Goal: Task Accomplishment & Management: Complete application form

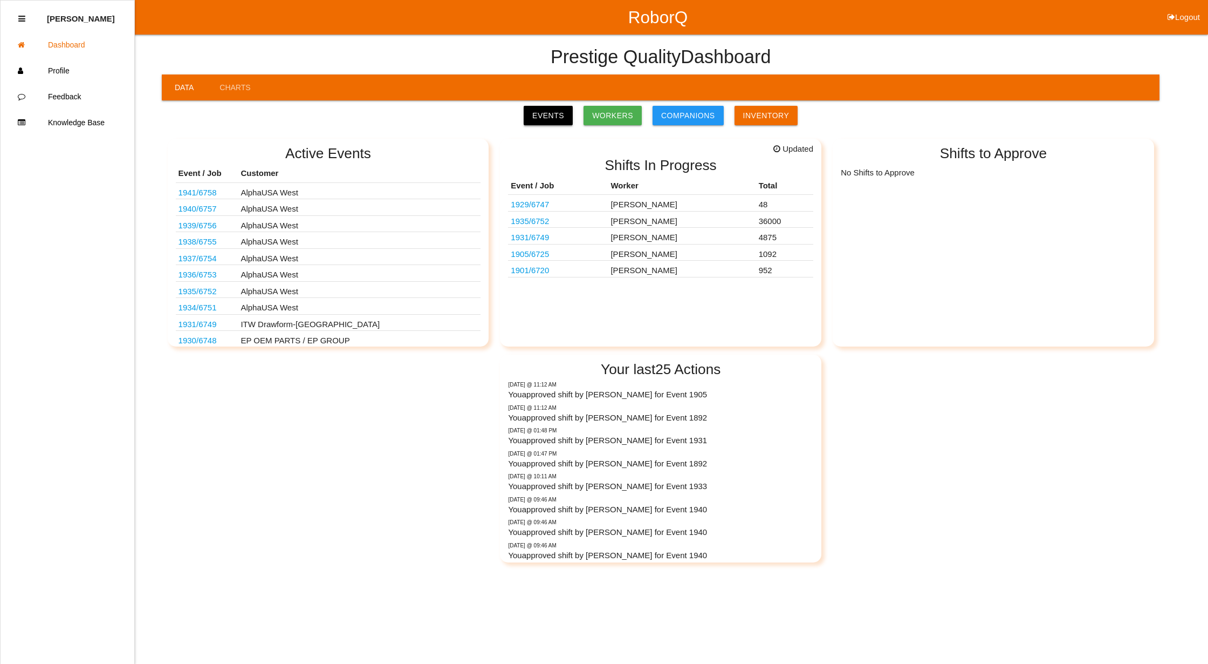
click at [555, 119] on link "Events" at bounding box center [548, 115] width 49 height 19
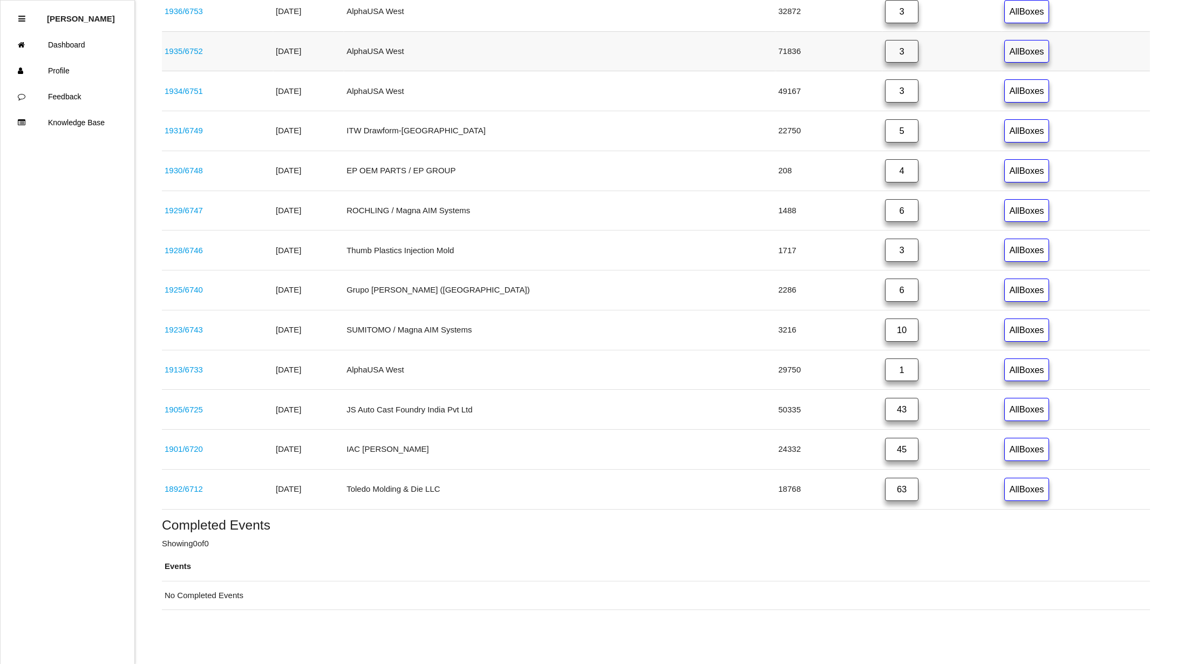
scroll to position [430, 0]
click at [184, 489] on link "1892 / 6712" at bounding box center [184, 488] width 38 height 9
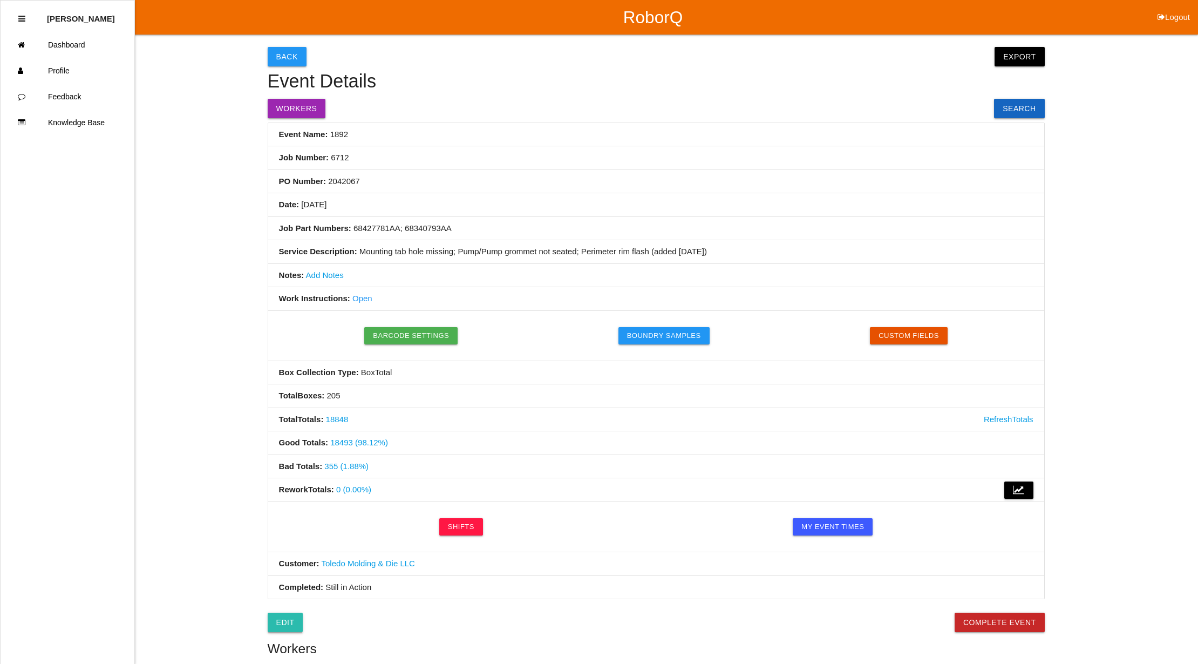
click at [279, 624] on link "Edit" at bounding box center [286, 621] width 36 height 19
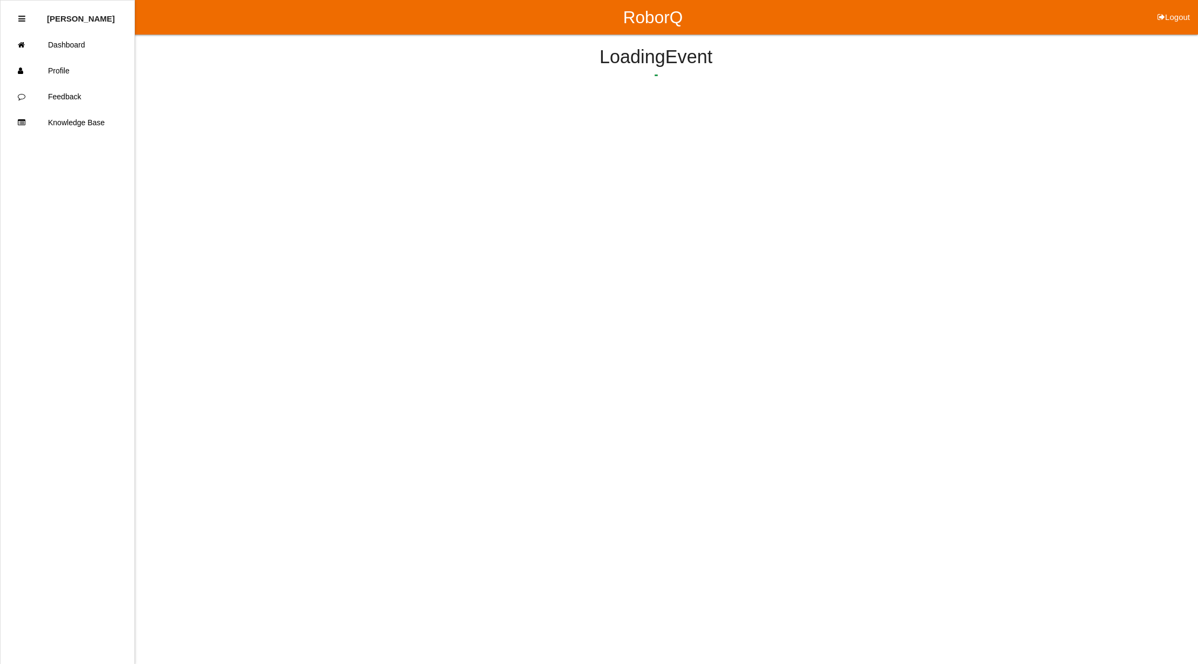
select select "remove"
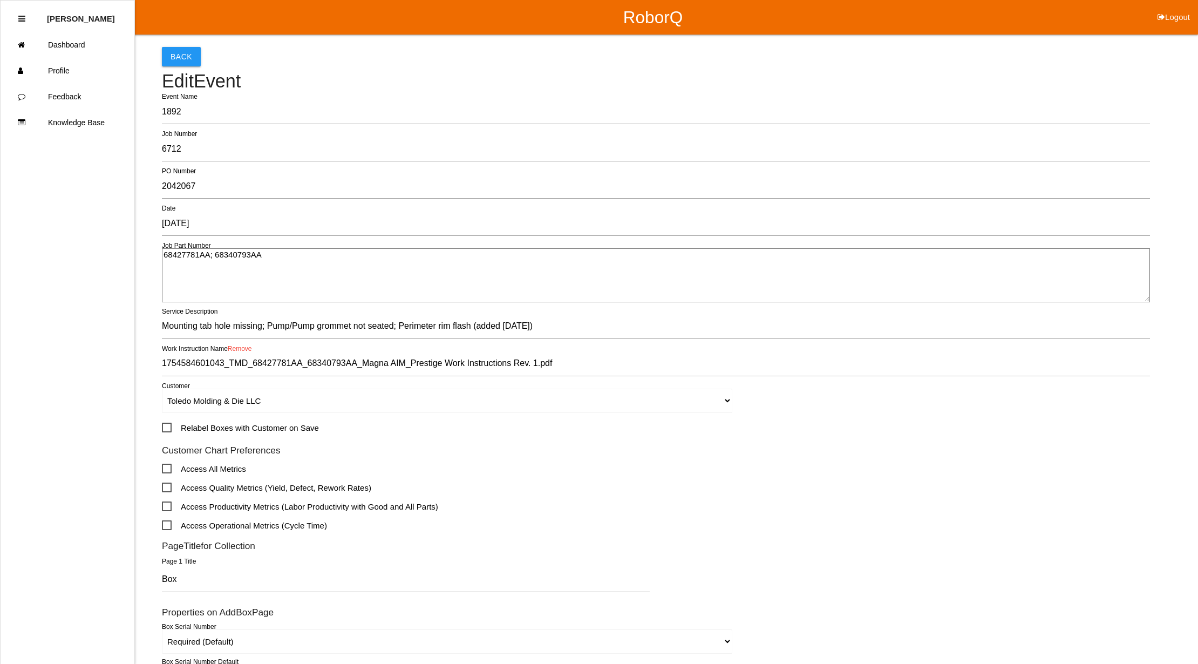
click at [419, 279] on textarea "68427781AA; 68340793AA" at bounding box center [656, 275] width 988 height 54
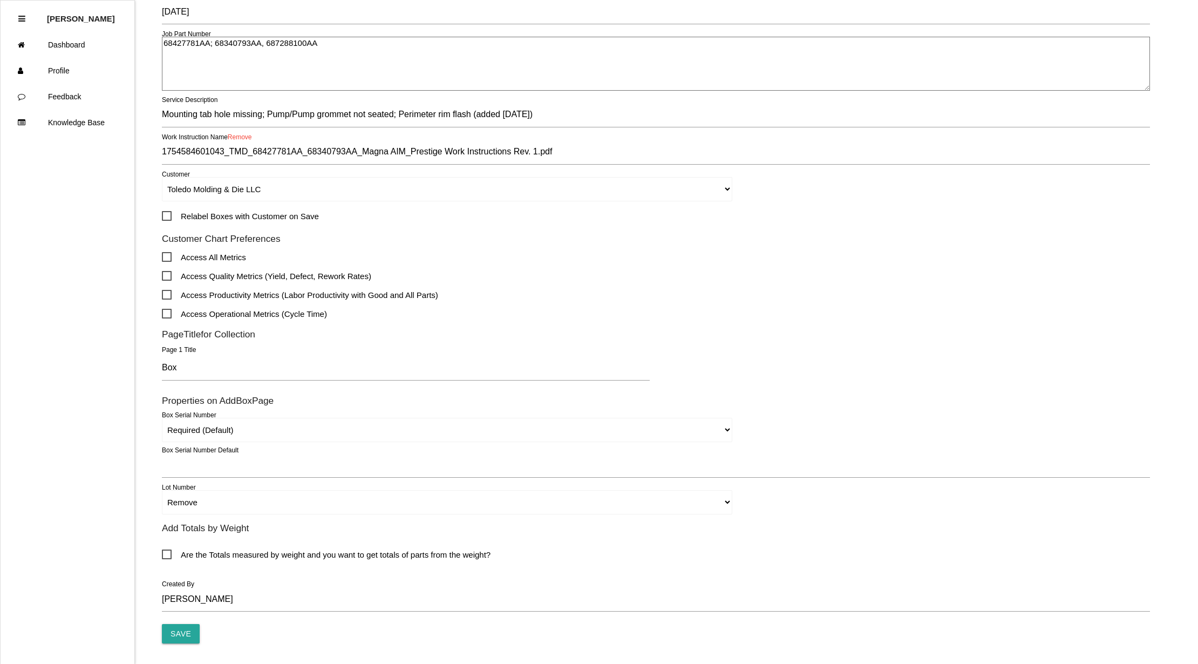
scroll to position [247, 0]
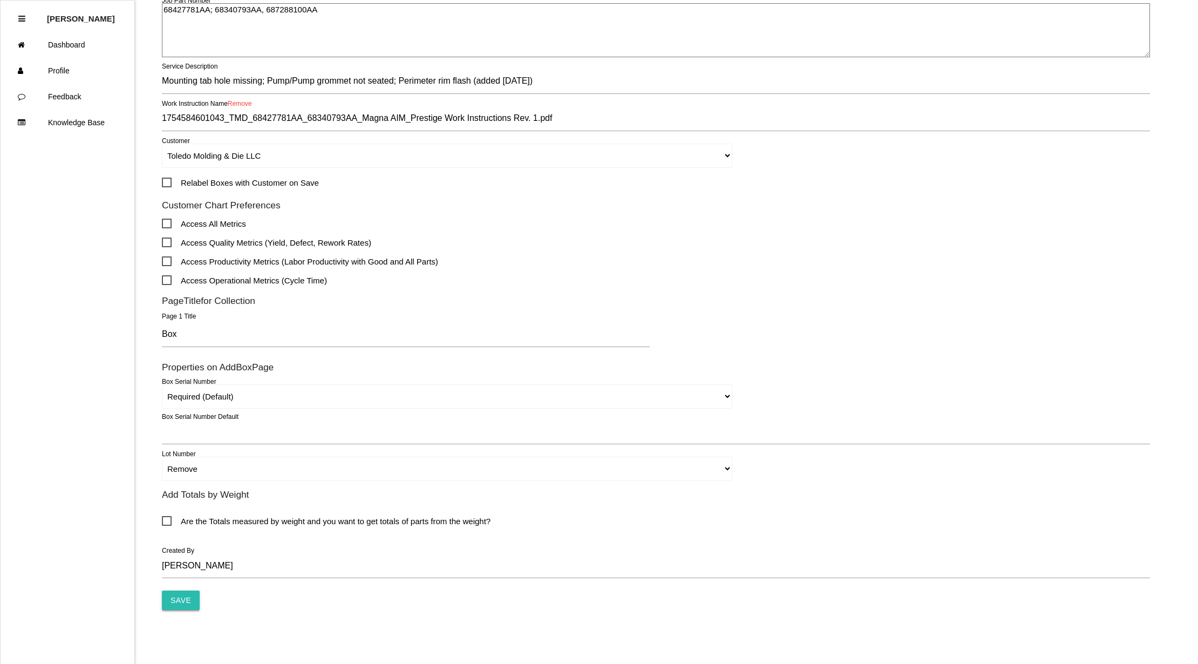
type textarea "68427781AA; 68340793AA, 687288100AA"
click at [180, 603] on input "Save" at bounding box center [181, 599] width 38 height 19
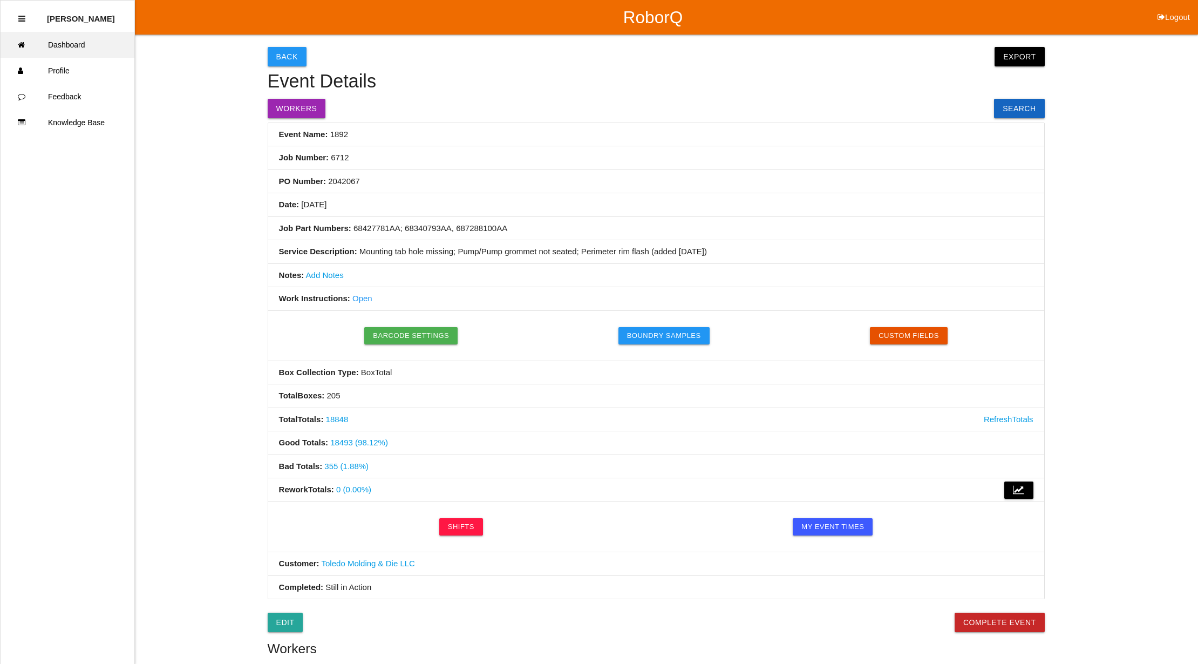
drag, startPoint x: 72, startPoint y: 42, endPoint x: 379, endPoint y: 33, distance: 307.1
click at [72, 42] on link "Dashboard" at bounding box center [68, 45] width 134 height 26
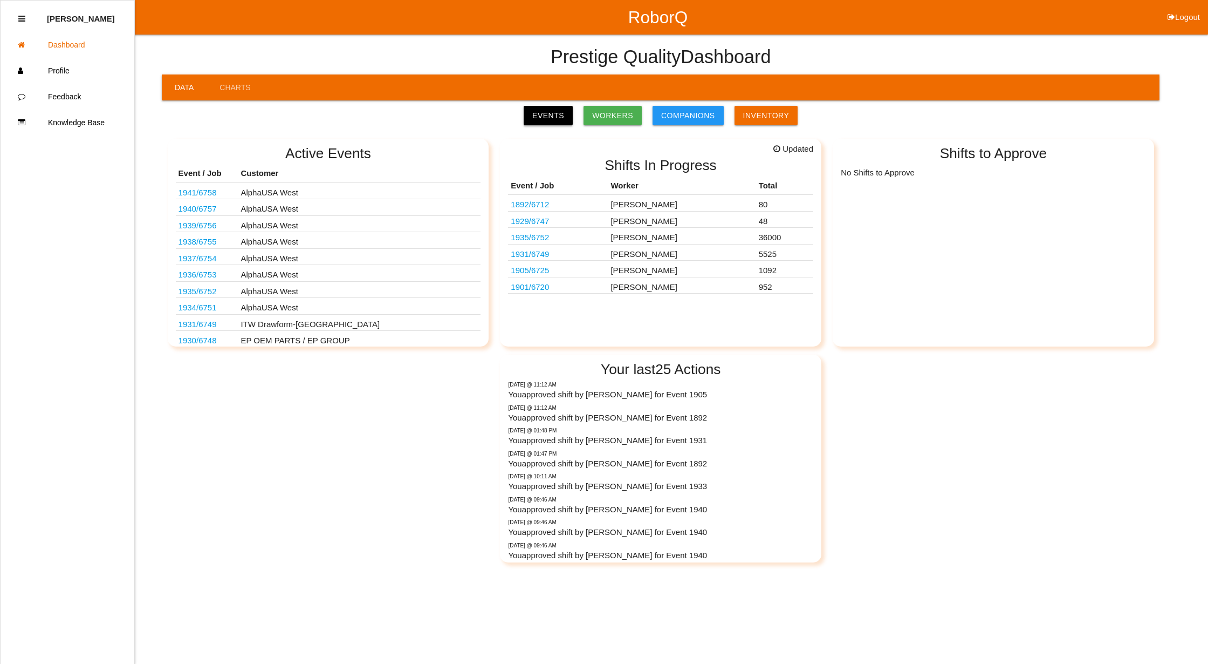
click at [541, 113] on link "Events" at bounding box center [548, 115] width 49 height 19
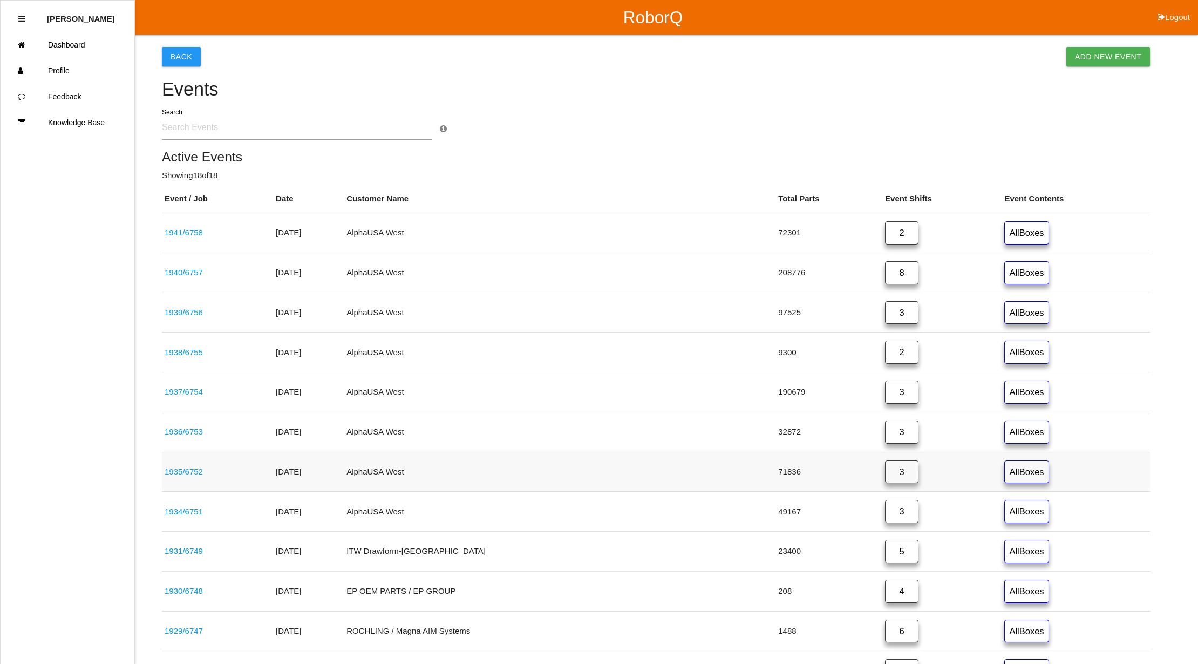
click at [885, 467] on link "3" at bounding box center [901, 471] width 33 height 23
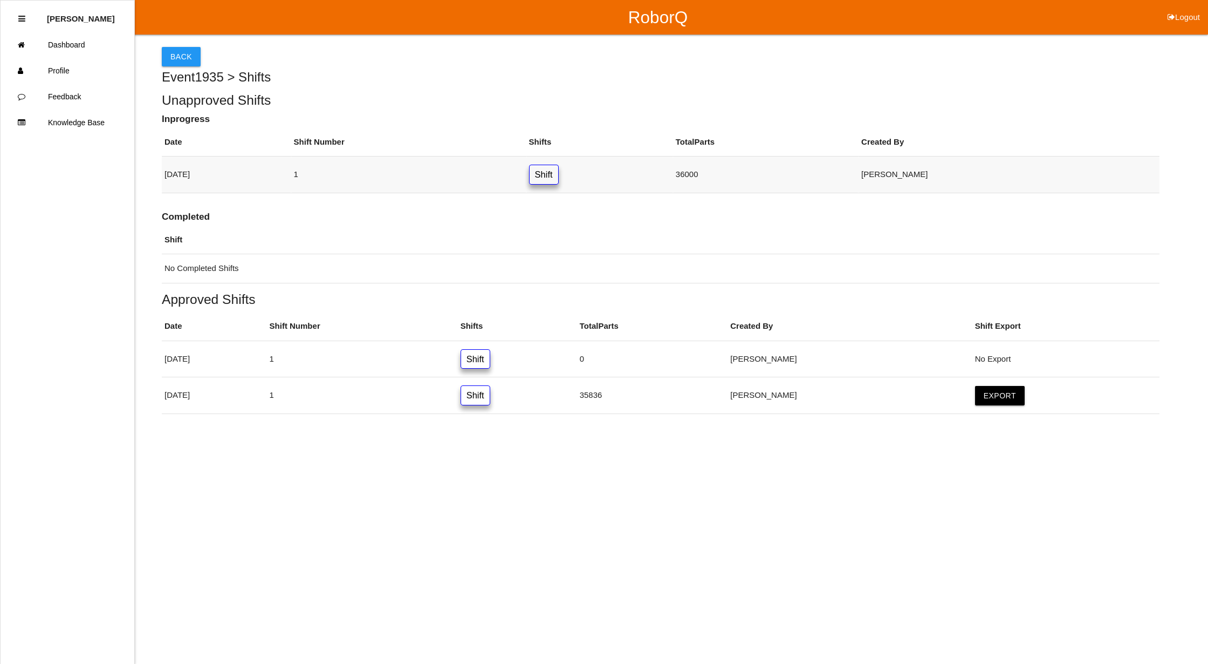
click at [559, 173] on link "Shift" at bounding box center [544, 175] width 30 height 20
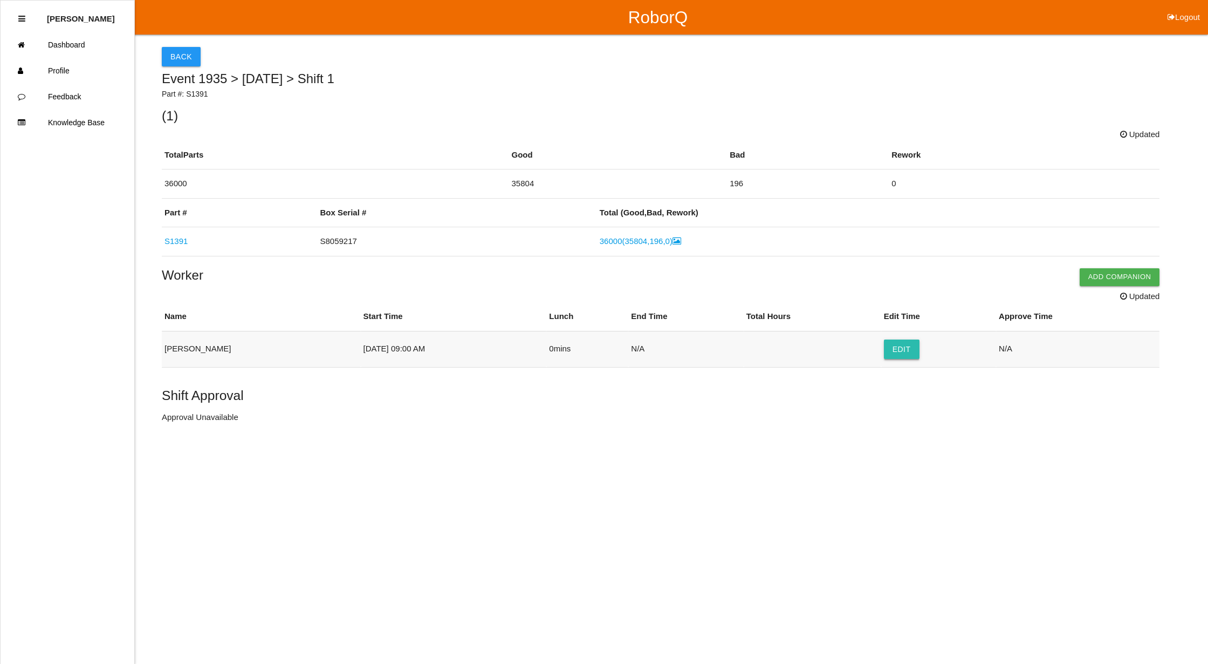
click at [892, 344] on button "Edit" at bounding box center [902, 348] width 36 height 19
select select "9"
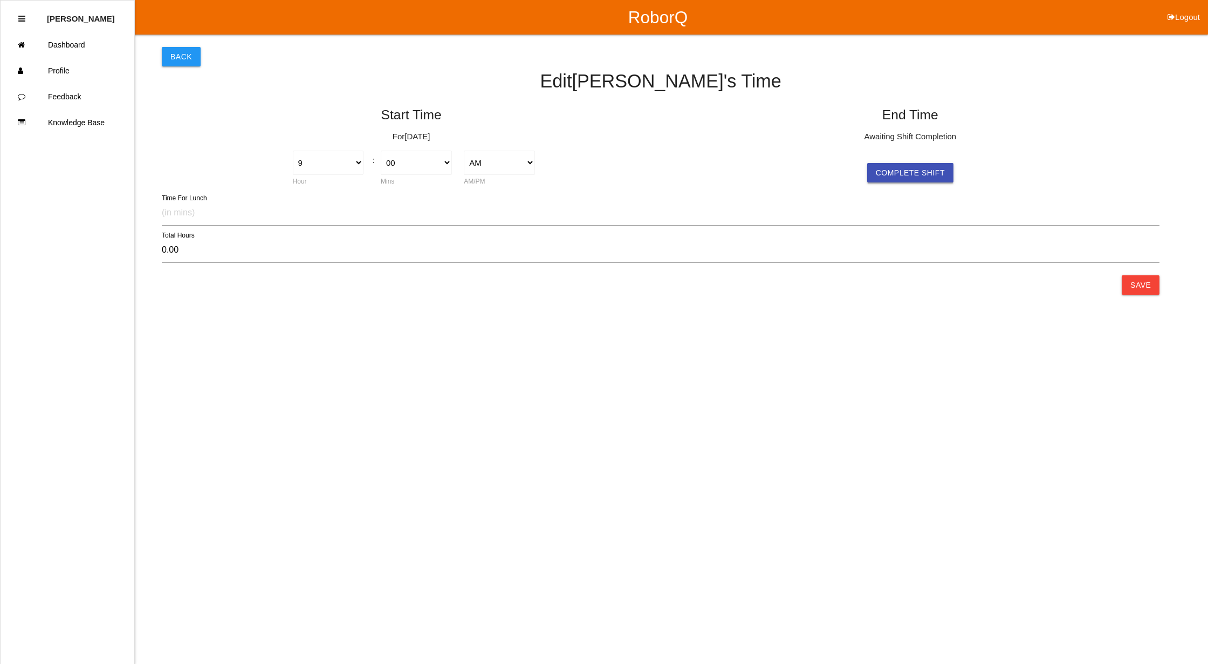
click at [911, 174] on button "Complete Shift" at bounding box center [910, 172] width 86 height 19
type input "5.35"
select select "2"
select select "21"
select select "2"
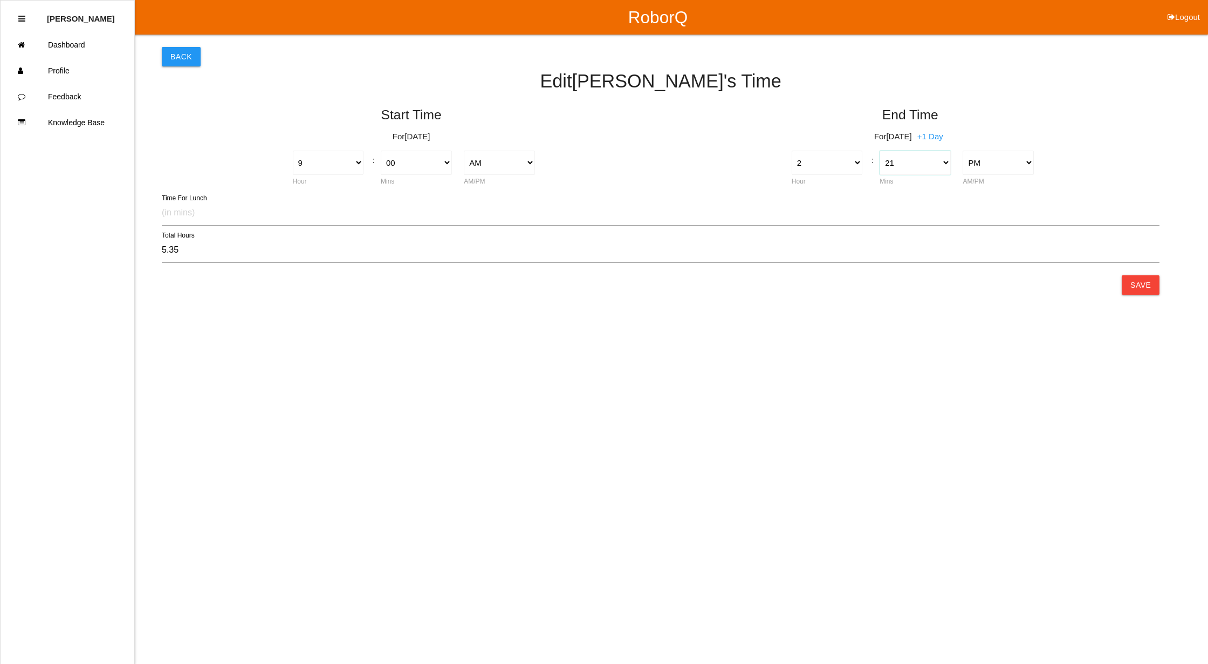
click at [931, 156] on select "00 01 02 03 04 05 06 07 08 09 10 11 12 13 14 15 16 17 18 19 20 21 22 23 24 25 2…" at bounding box center [915, 163] width 71 height 24
select select "0"
click at [880, 151] on select "00 01 02 03 04 05 06 07 08 09 10 11 12 13 14 15 16 17 18 19 20 21 22 23 24 25 2…" at bounding box center [915, 163] width 71 height 24
type input "5.00"
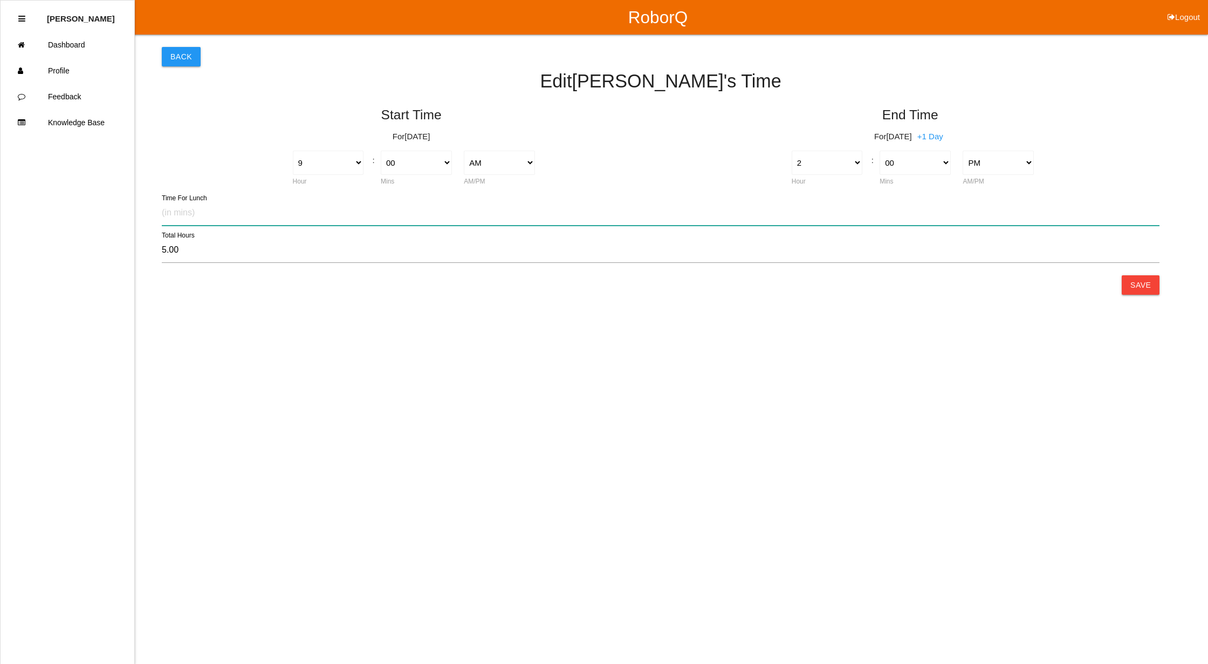
click at [190, 208] on input "text" at bounding box center [661, 213] width 998 height 25
type input "30"
type input "4.50"
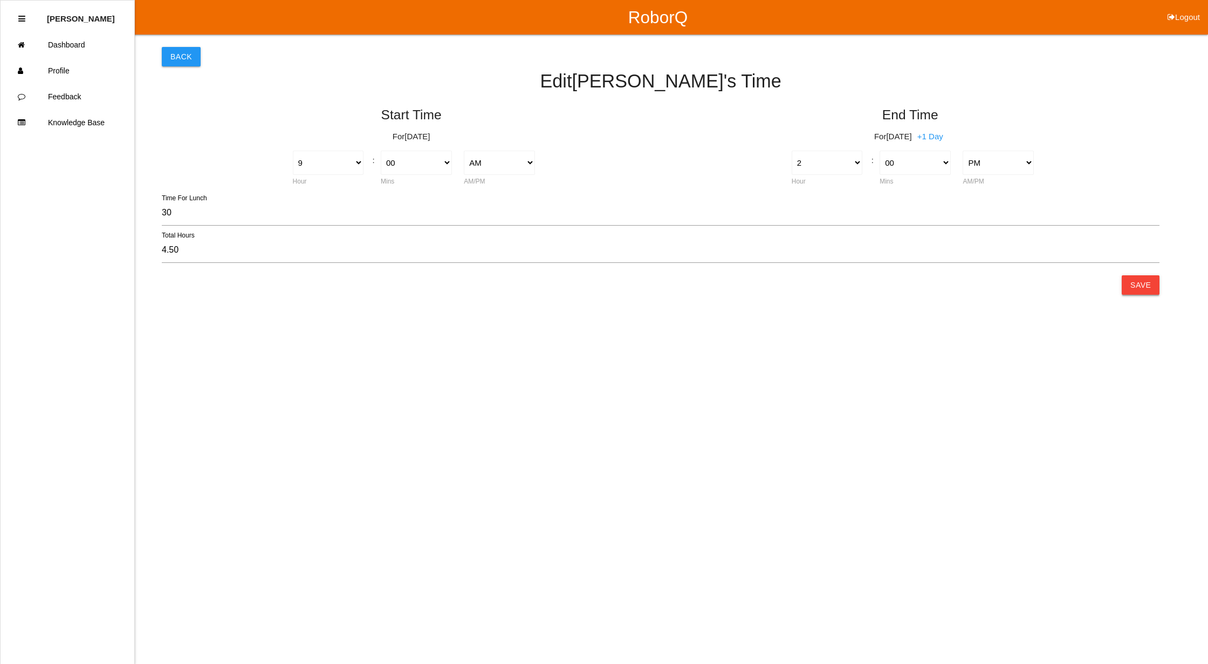
click at [1141, 281] on button "Save" at bounding box center [1141, 284] width 38 height 19
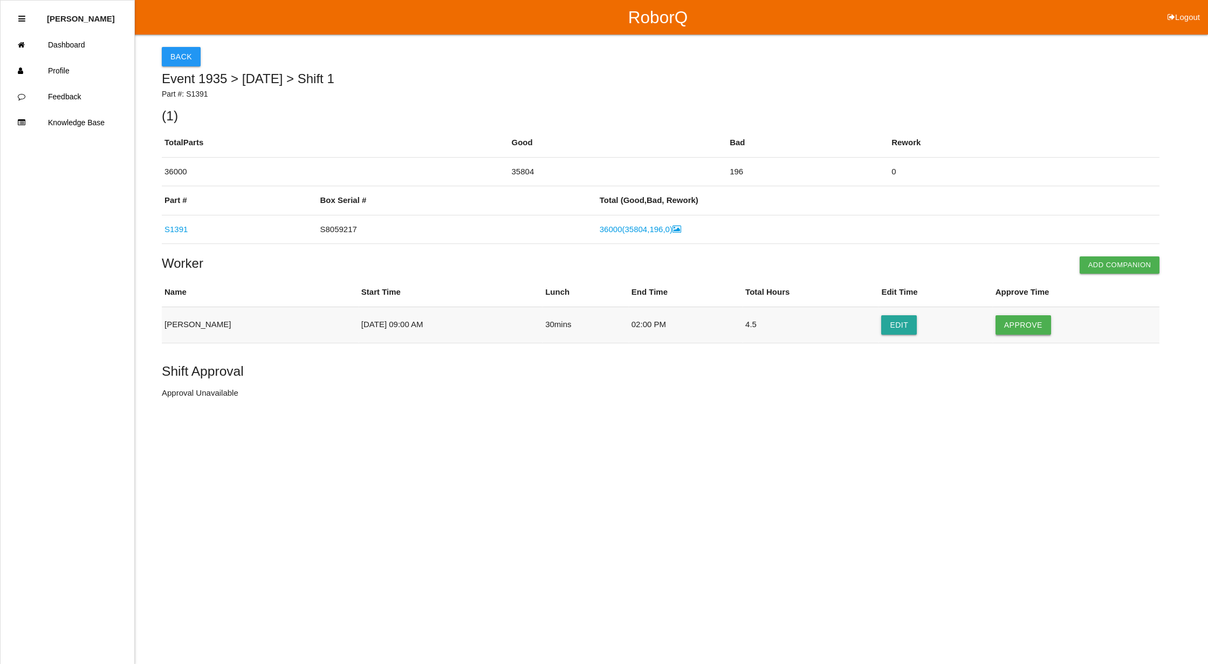
click at [1034, 324] on button "Approve" at bounding box center [1024, 324] width 56 height 19
click at [196, 396] on button "Approve Shift" at bounding box center [202, 393] width 81 height 19
click at [182, 58] on button "Back" at bounding box center [181, 56] width 39 height 19
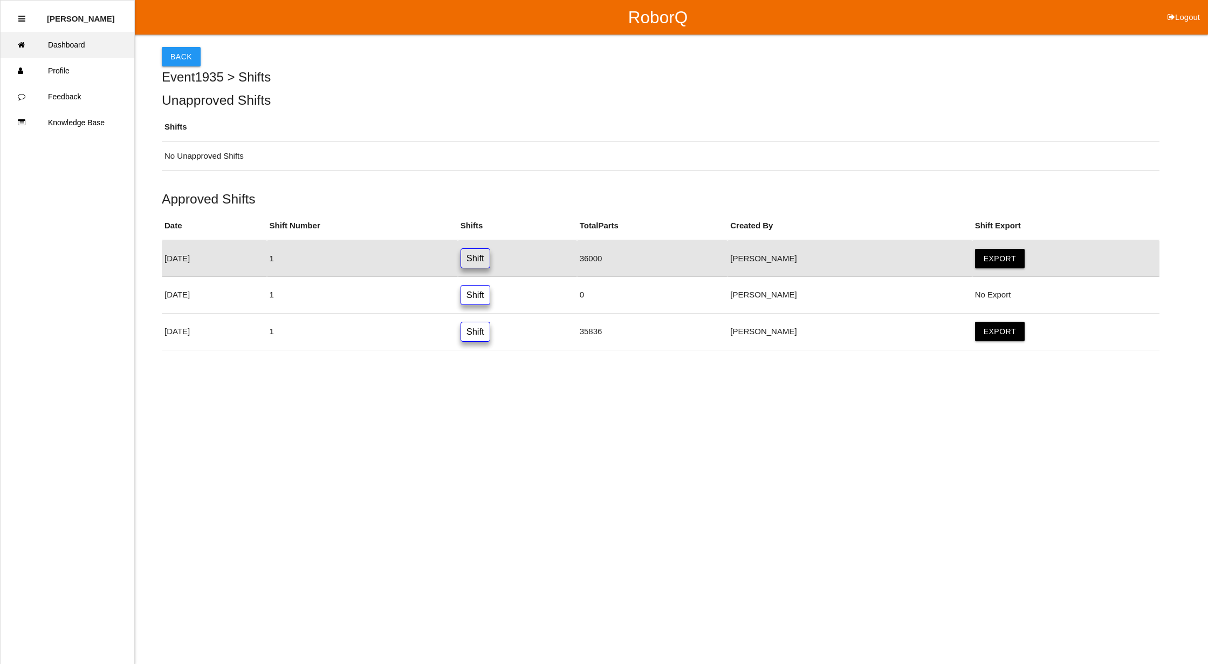
click at [81, 46] on link "Dashboard" at bounding box center [68, 45] width 134 height 26
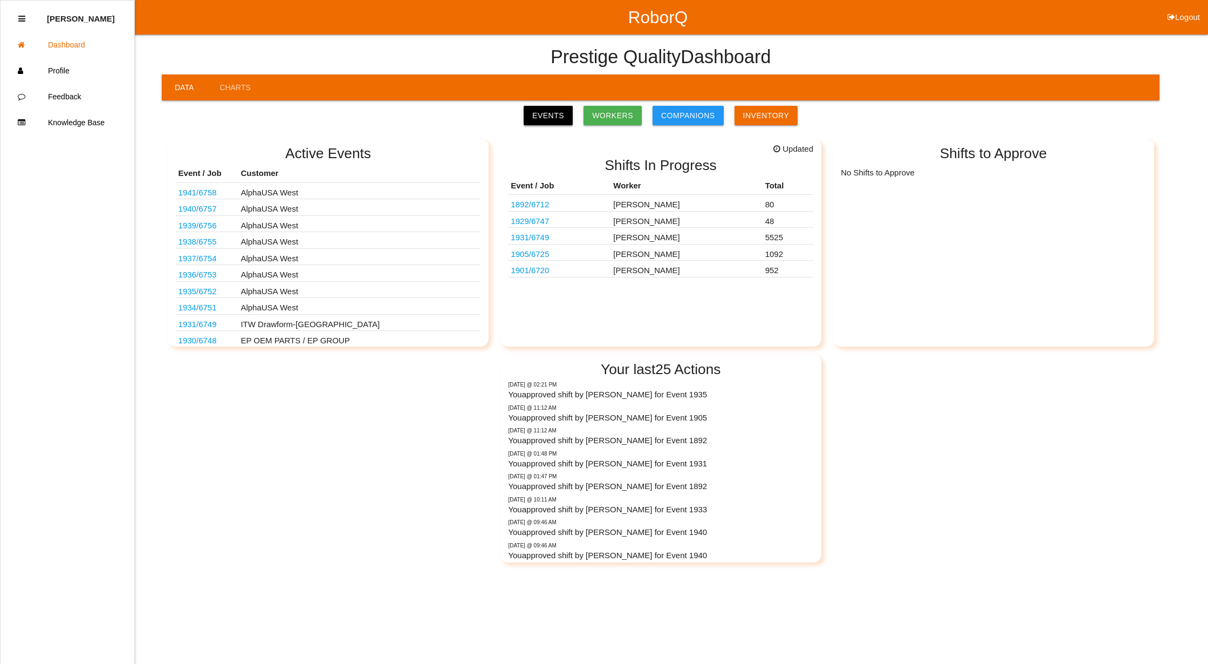
click at [560, 114] on link "Events" at bounding box center [548, 115] width 49 height 19
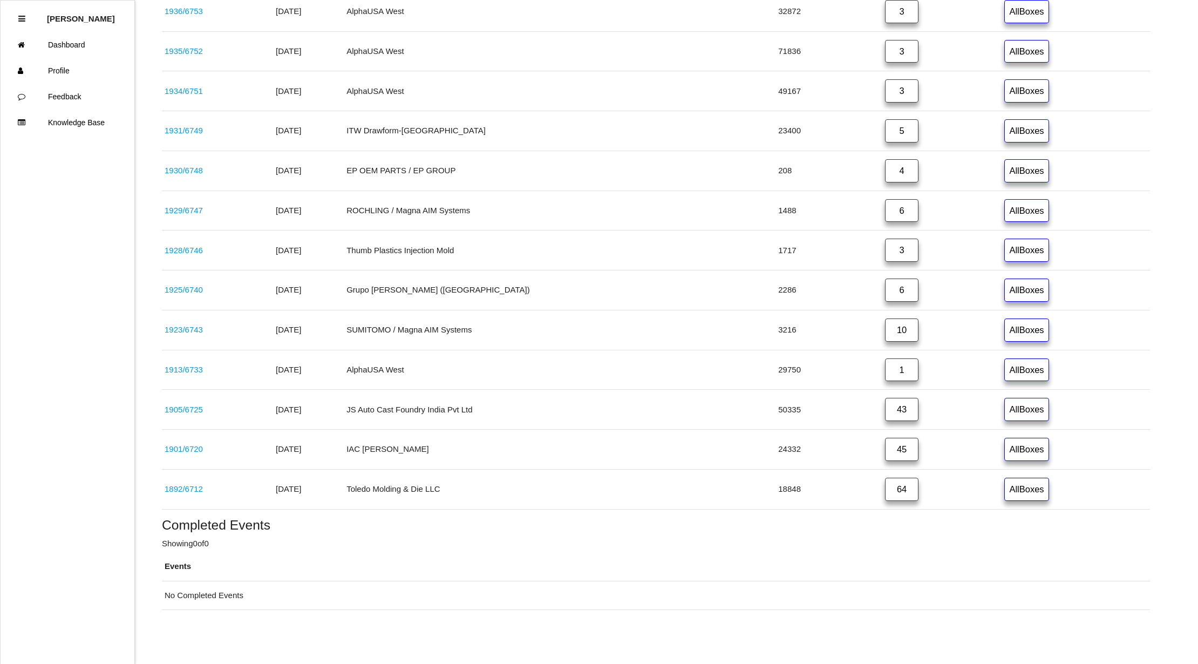
scroll to position [430, 0]
click at [885, 489] on link "64" at bounding box center [901, 488] width 33 height 23
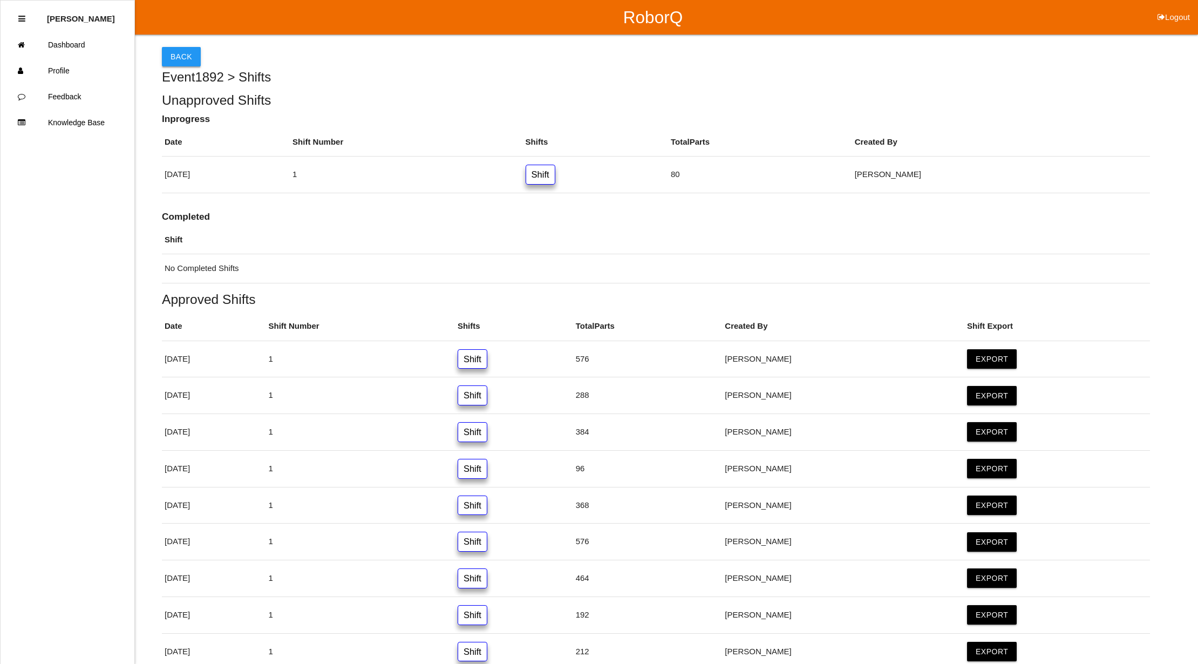
click at [167, 54] on button "Back" at bounding box center [181, 56] width 39 height 19
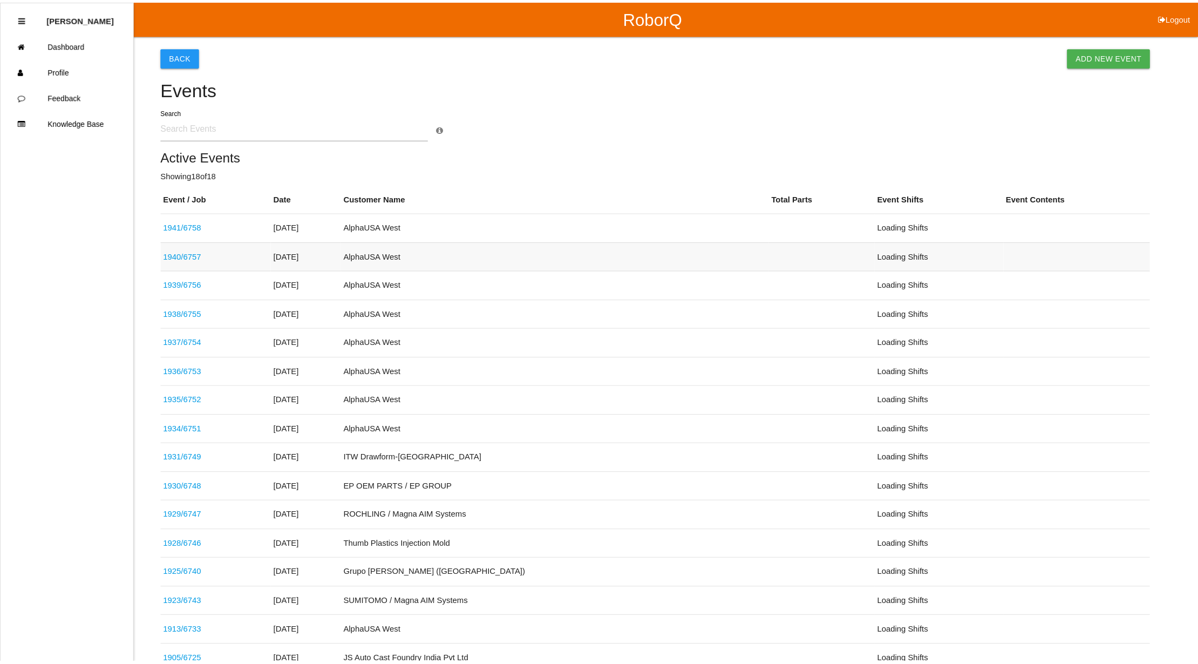
scroll to position [233, 0]
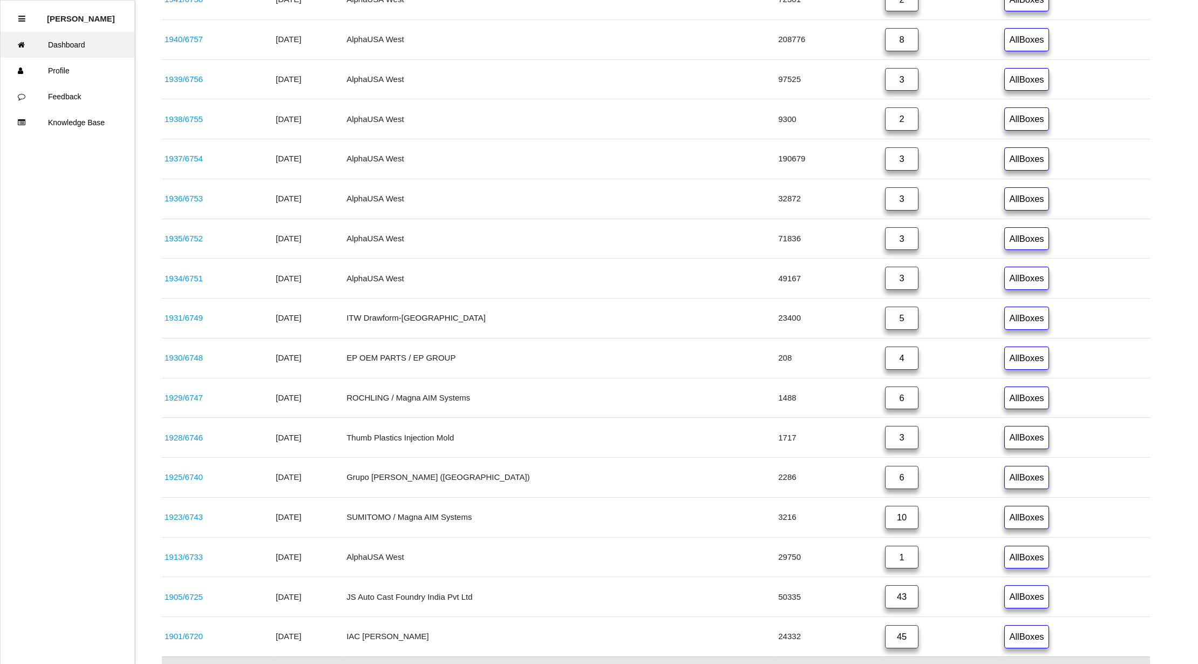
drag, startPoint x: 91, startPoint y: 39, endPoint x: 156, endPoint y: 50, distance: 66.2
click at [91, 39] on link "Dashboard" at bounding box center [68, 45] width 134 height 26
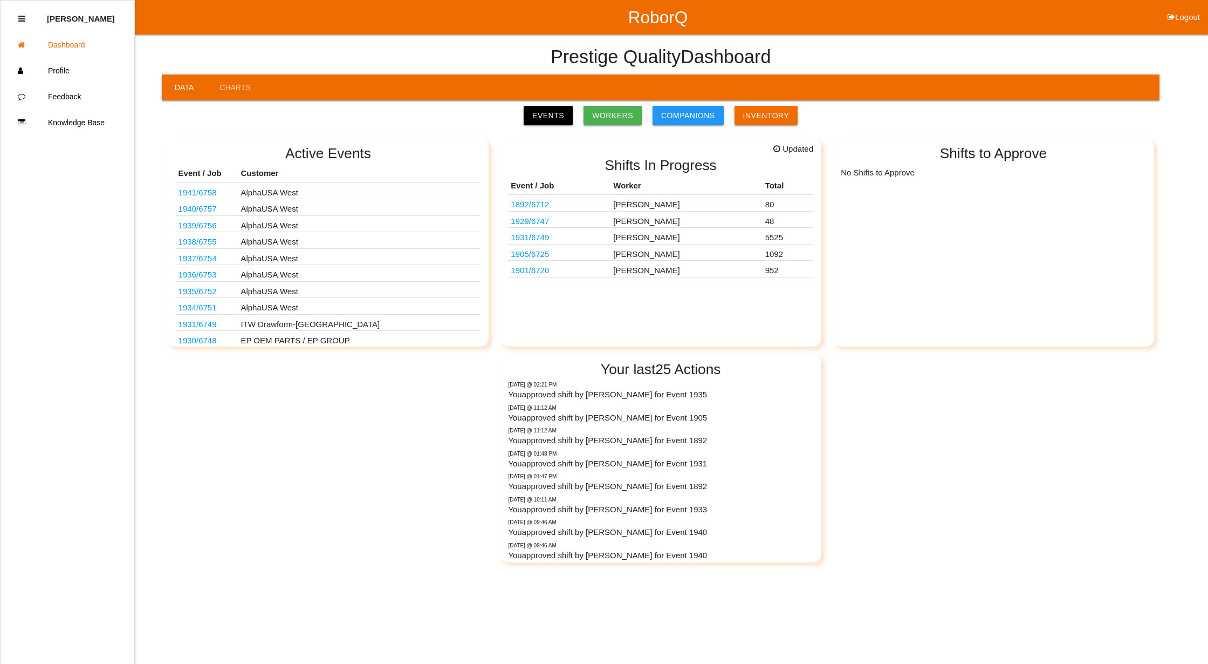
click at [556, 118] on link "Events" at bounding box center [548, 115] width 49 height 19
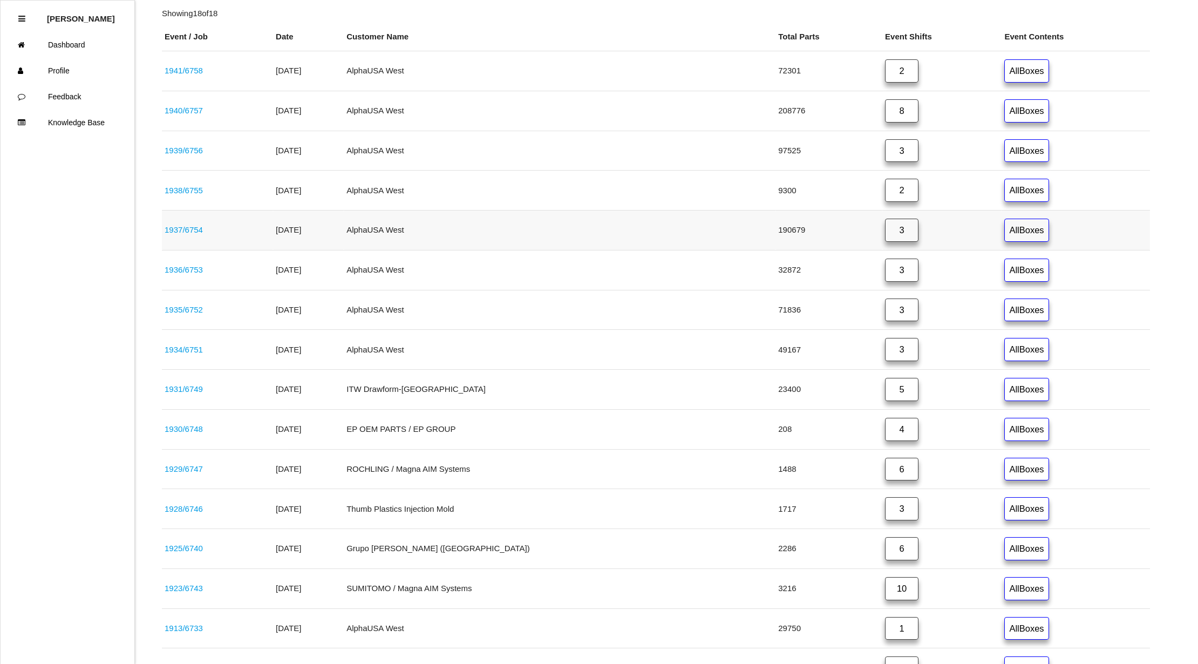
scroll to position [216, 0]
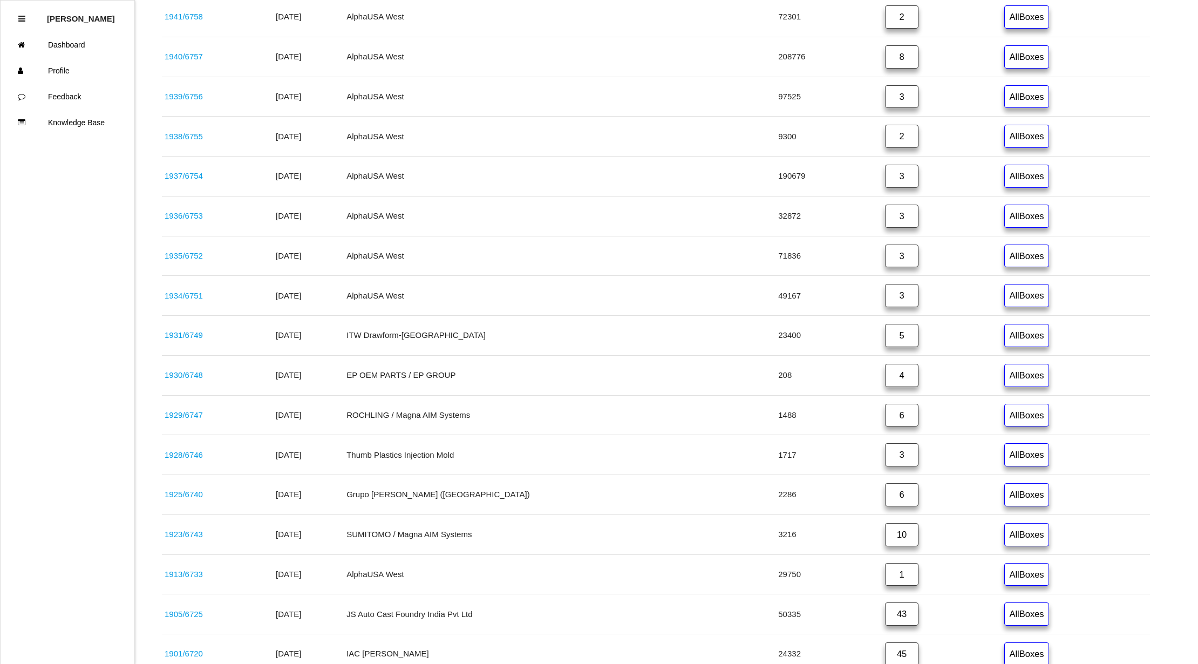
click at [885, 415] on link "6" at bounding box center [901, 415] width 33 height 23
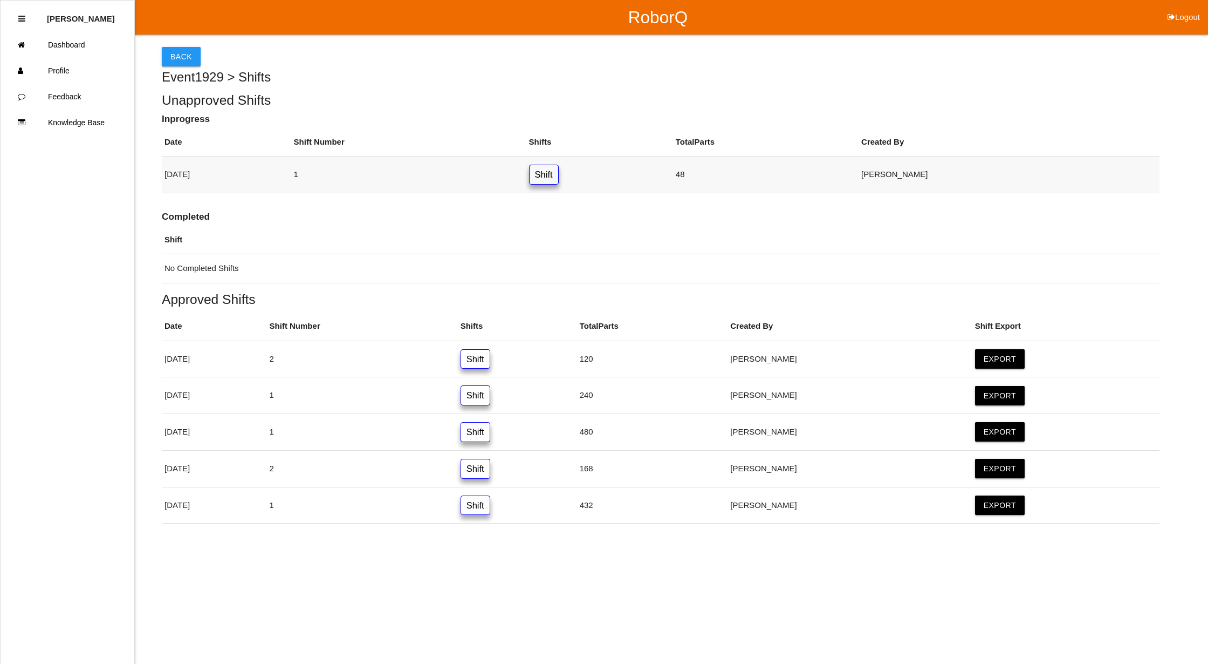
click at [559, 173] on link "Shift" at bounding box center [544, 175] width 30 height 20
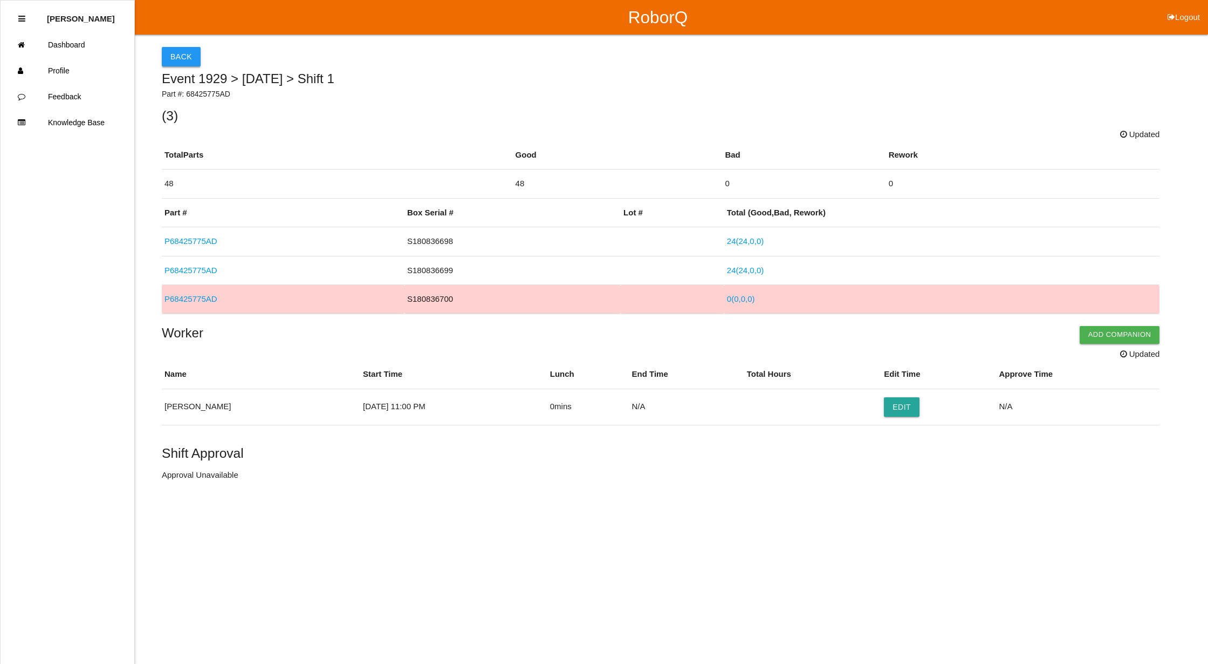
click at [175, 54] on button "Back" at bounding box center [181, 56] width 39 height 19
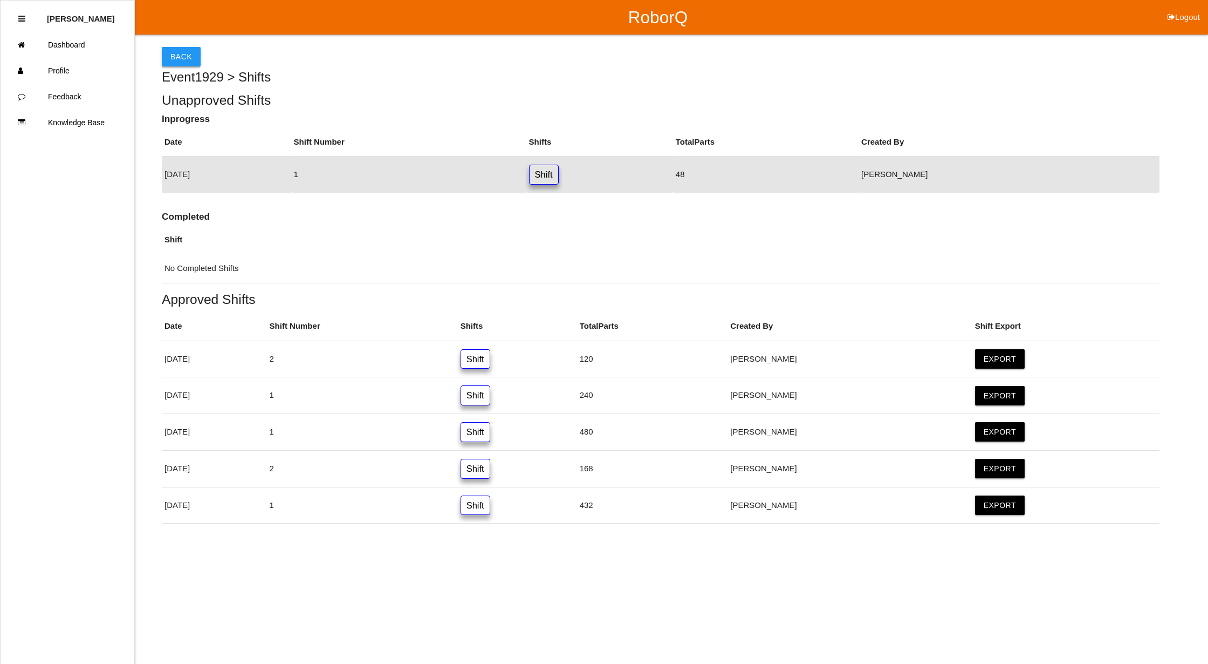
click at [183, 57] on button "Back" at bounding box center [181, 56] width 39 height 19
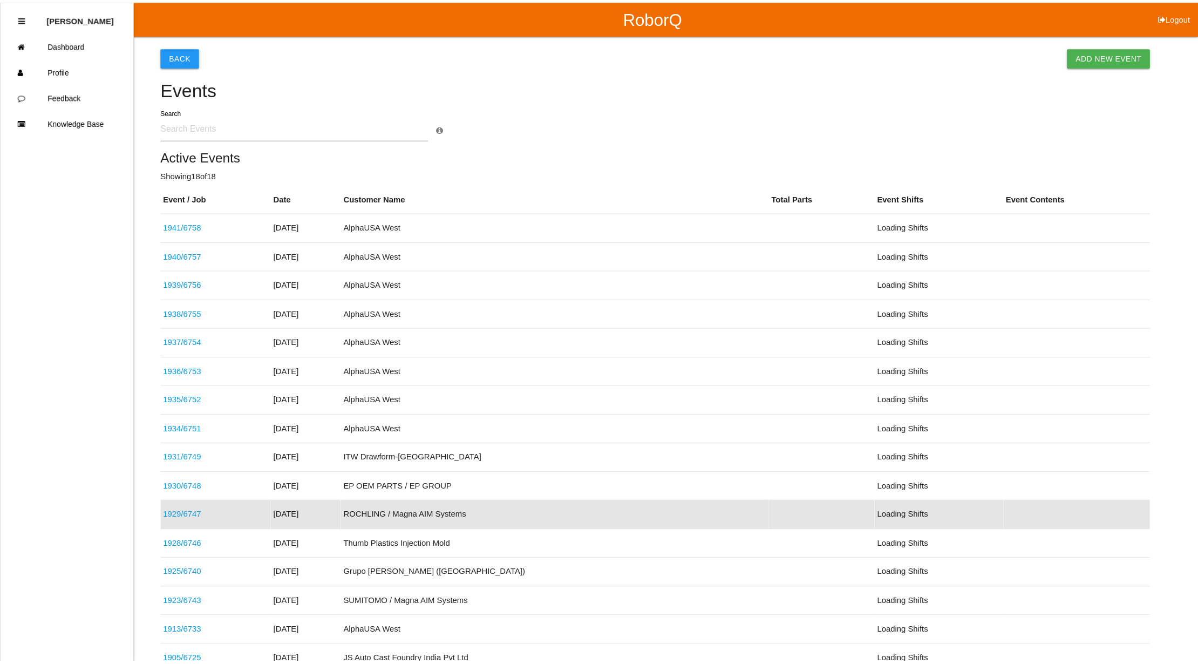
scroll to position [186, 0]
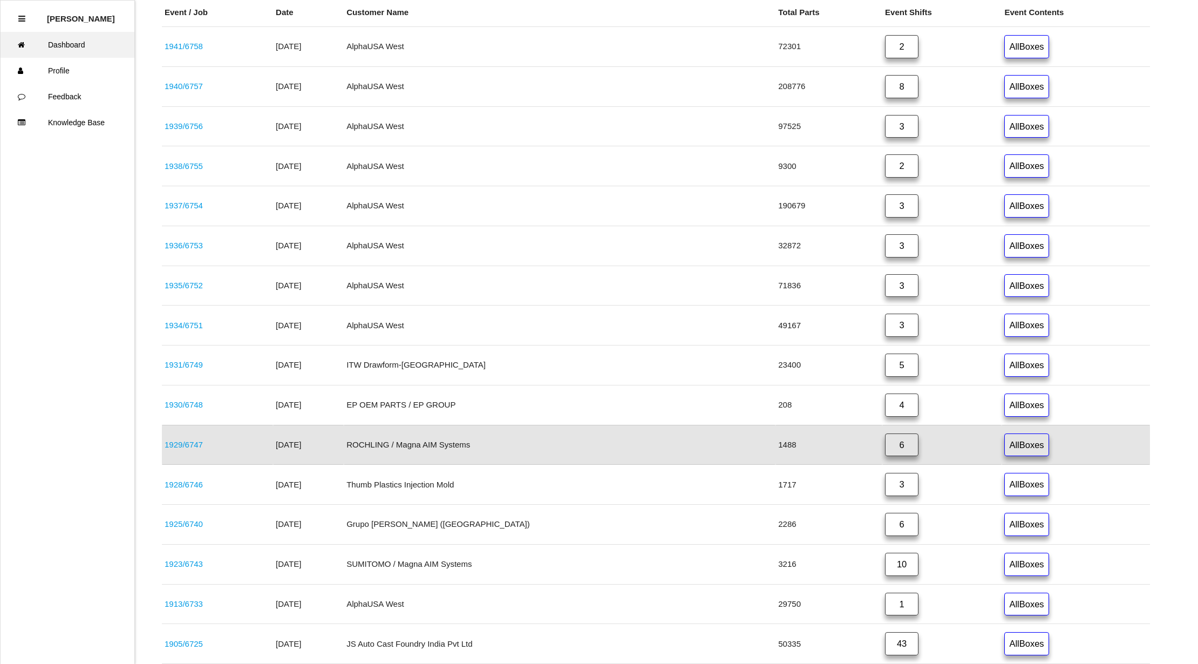
click at [100, 42] on link "Dashboard" at bounding box center [68, 45] width 134 height 26
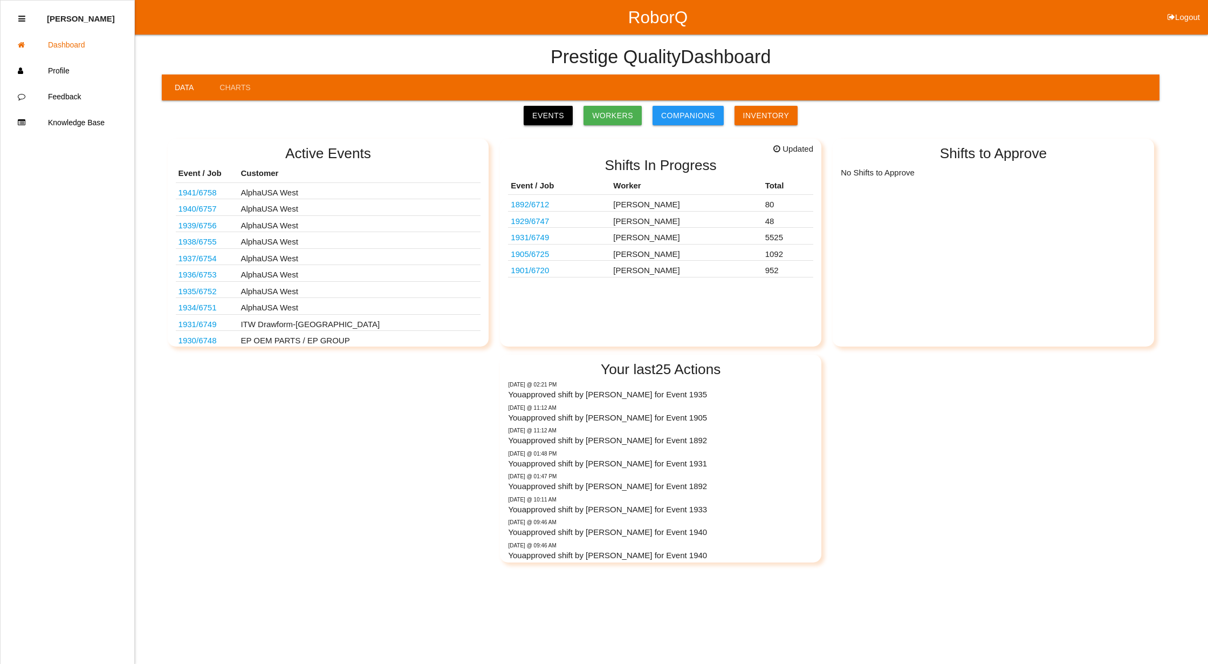
click at [565, 117] on link "Events" at bounding box center [548, 115] width 49 height 19
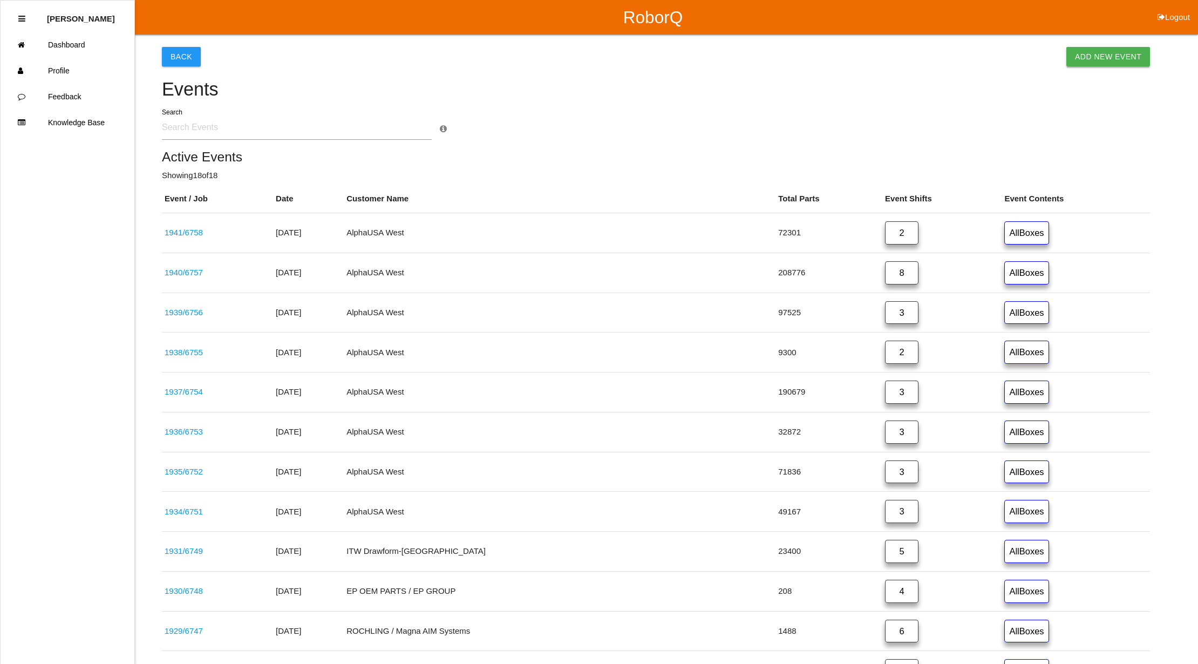
click at [1112, 54] on link "Add New Event" at bounding box center [1108, 56] width 84 height 19
select select "notRequired"
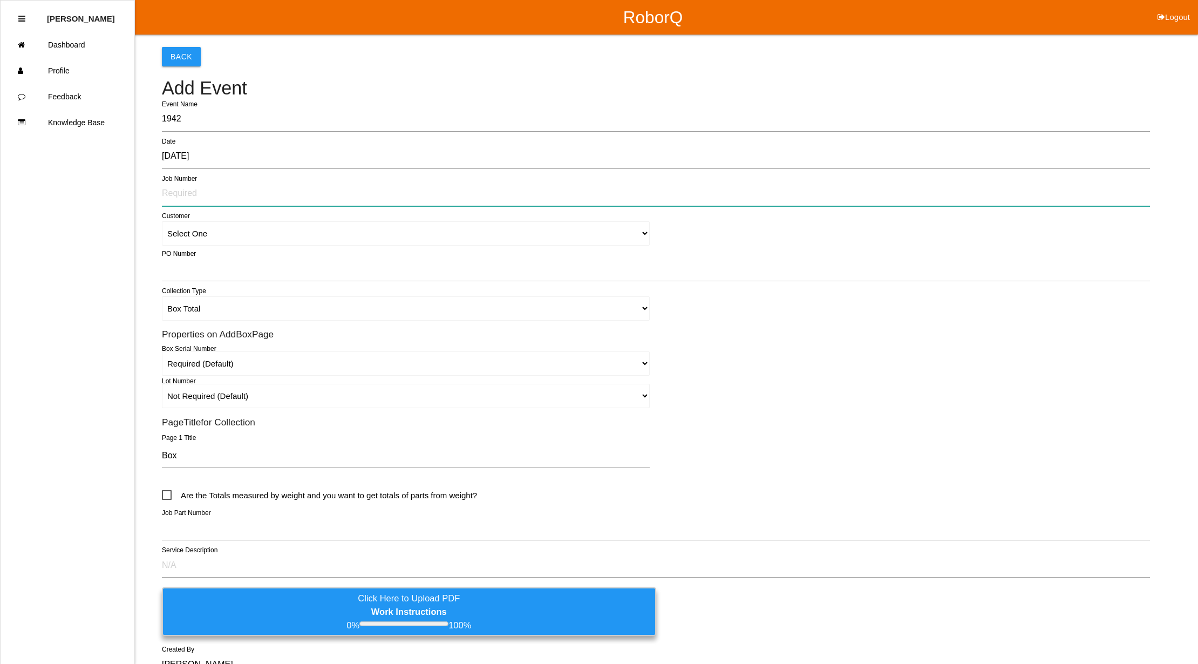
drag, startPoint x: 197, startPoint y: 190, endPoint x: 413, endPoint y: 291, distance: 237.7
click at [197, 190] on input "text" at bounding box center [656, 193] width 988 height 25
type input "6759"
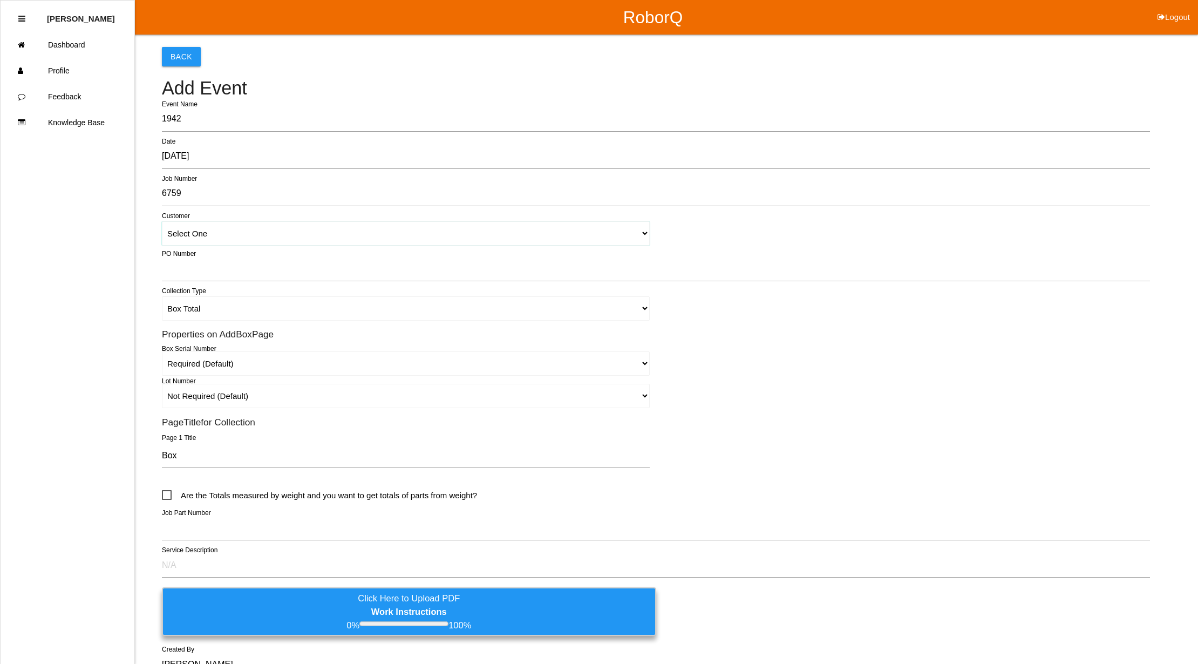
click at [640, 236] on select "Select One [PERSON_NAME] & Co., Inc. [PERSON_NAME] Canada (ARaymond Manufacturi…" at bounding box center [406, 233] width 488 height 24
select select "5f47d8400207650012b44b0e"
click at [162, 221] on select "Select One [PERSON_NAME] & Co., Inc. [PERSON_NAME] Canada (ARaymond Manufacturi…" at bounding box center [406, 233] width 488 height 24
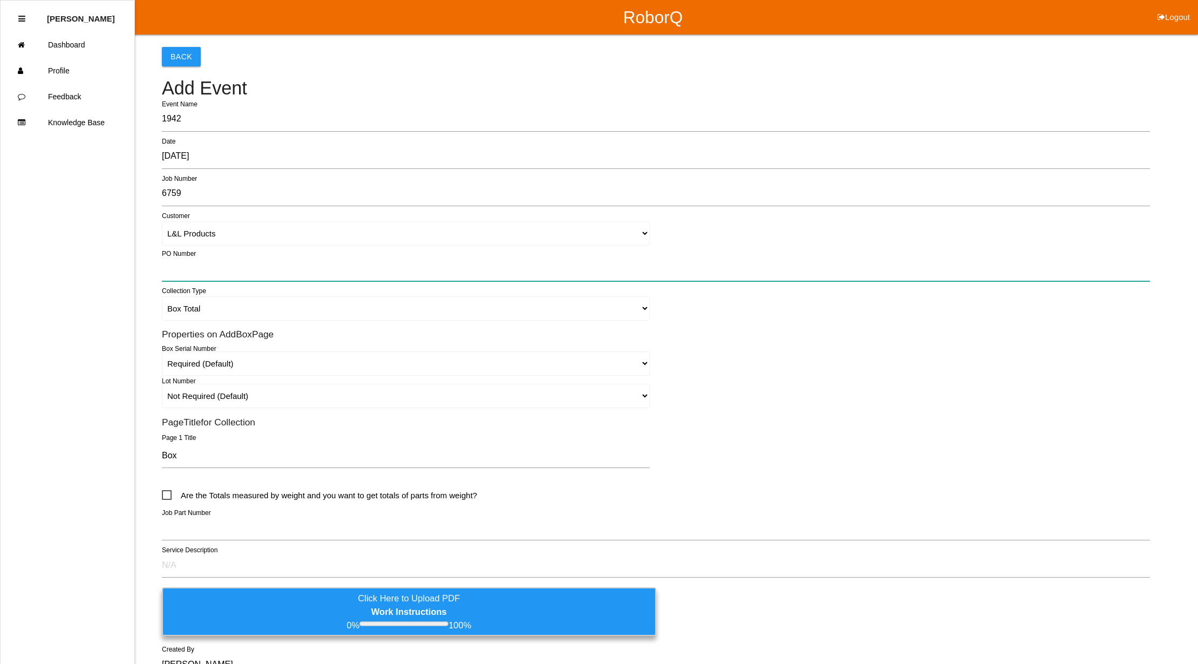
click at [242, 276] on input "text" at bounding box center [656, 268] width 988 height 25
type input "TBD"
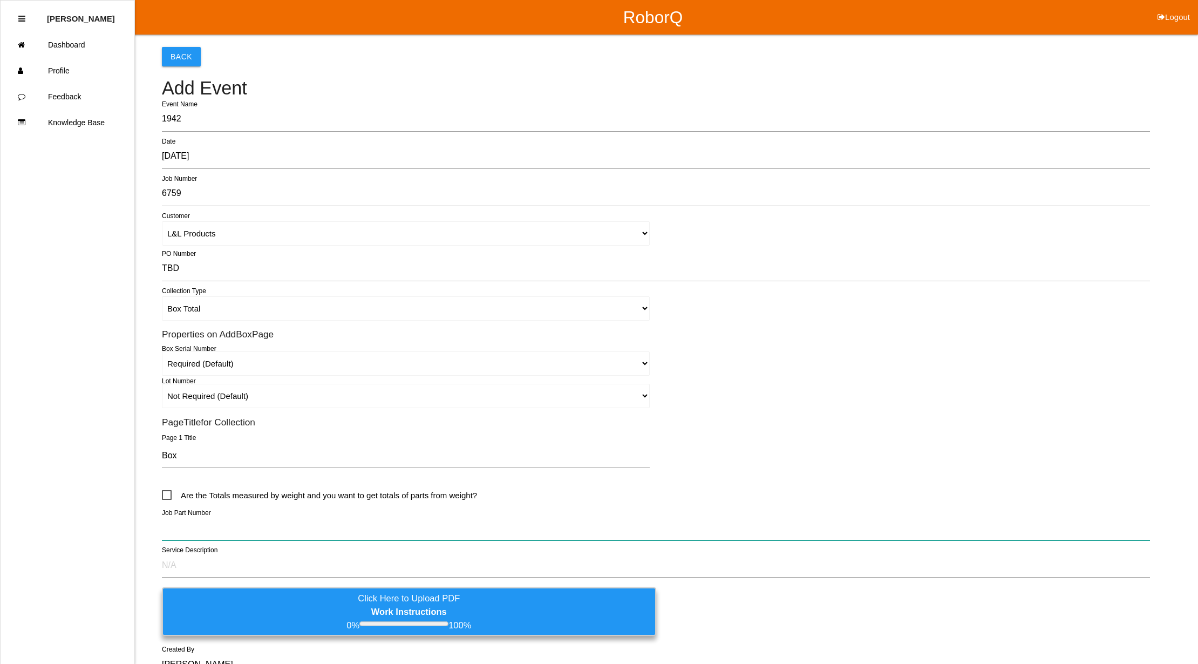
click at [174, 529] on input "text" at bounding box center [656, 527] width 988 height 25
paste input "68232622AC-B"
type input "68232622AC-B"
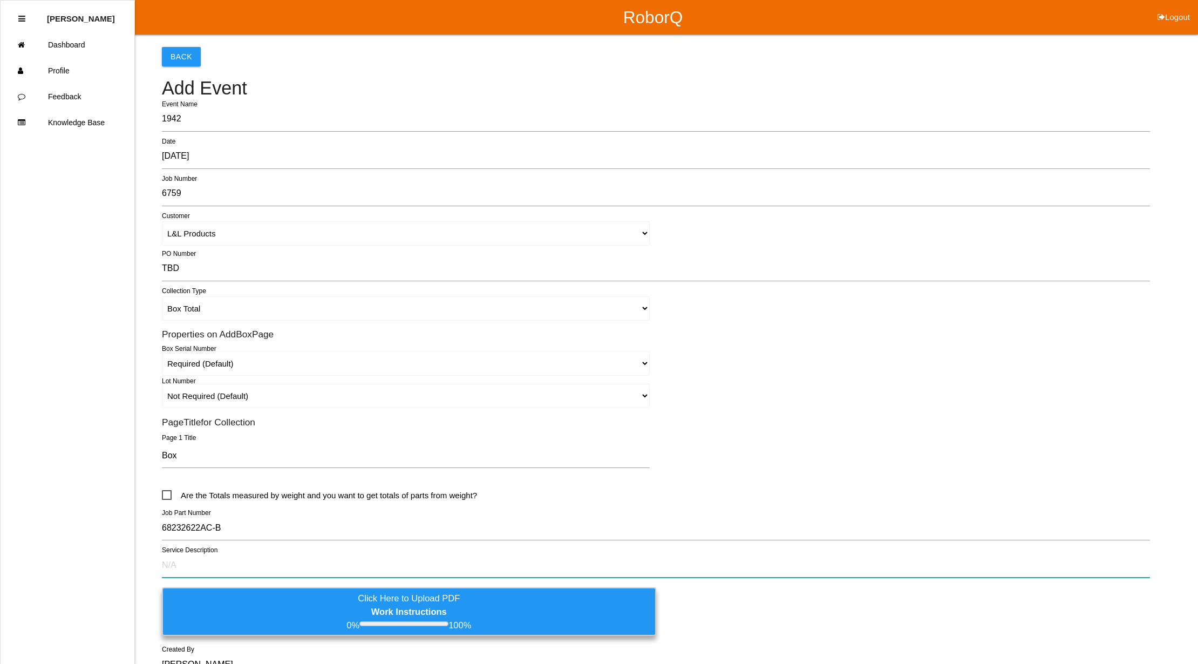
click at [167, 560] on input "text" at bounding box center [656, 564] width 988 height 25
paste input "Verify no seal flash in clip."
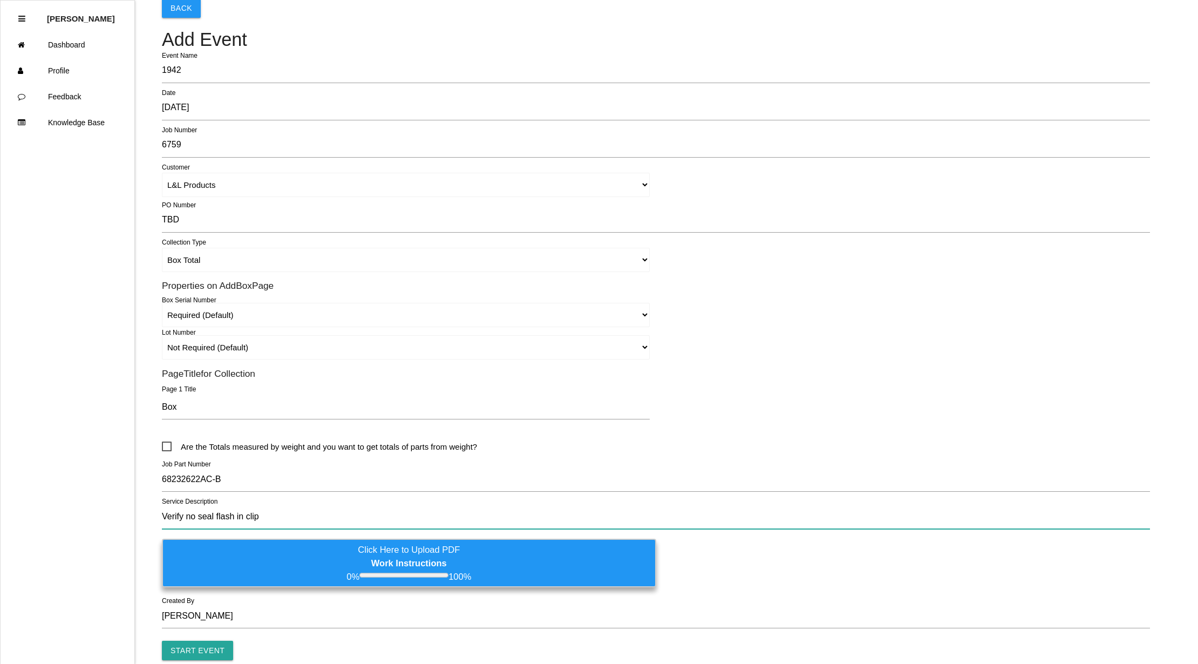
scroll to position [99, 0]
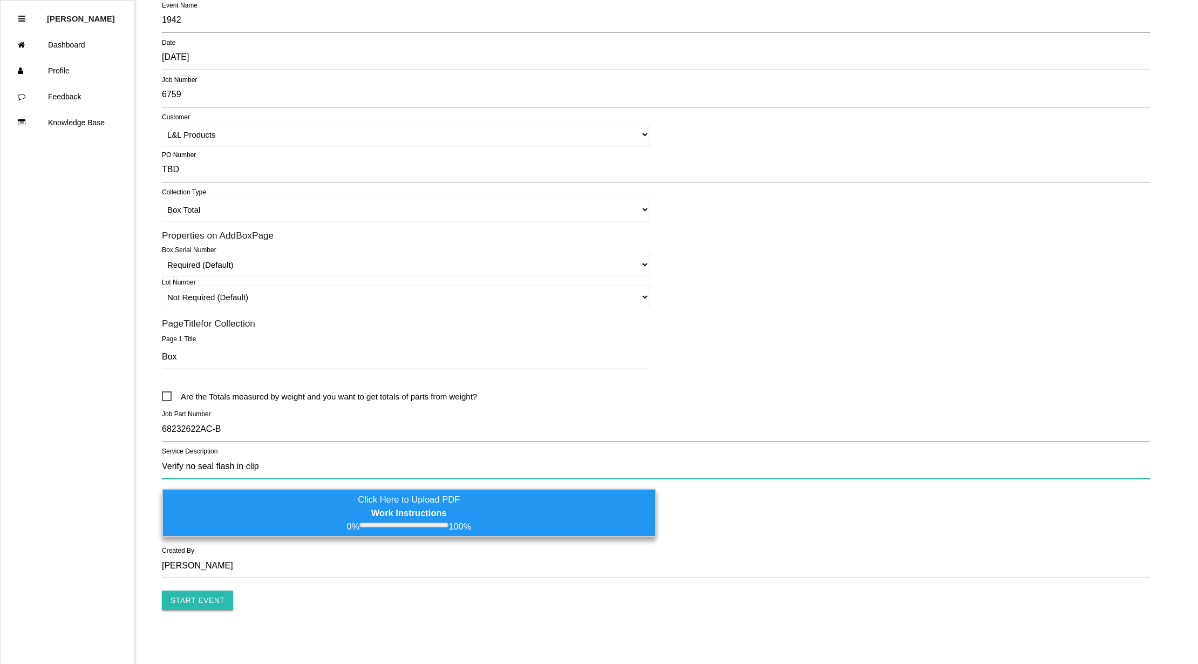
type input "Verify no seal flash in clip"
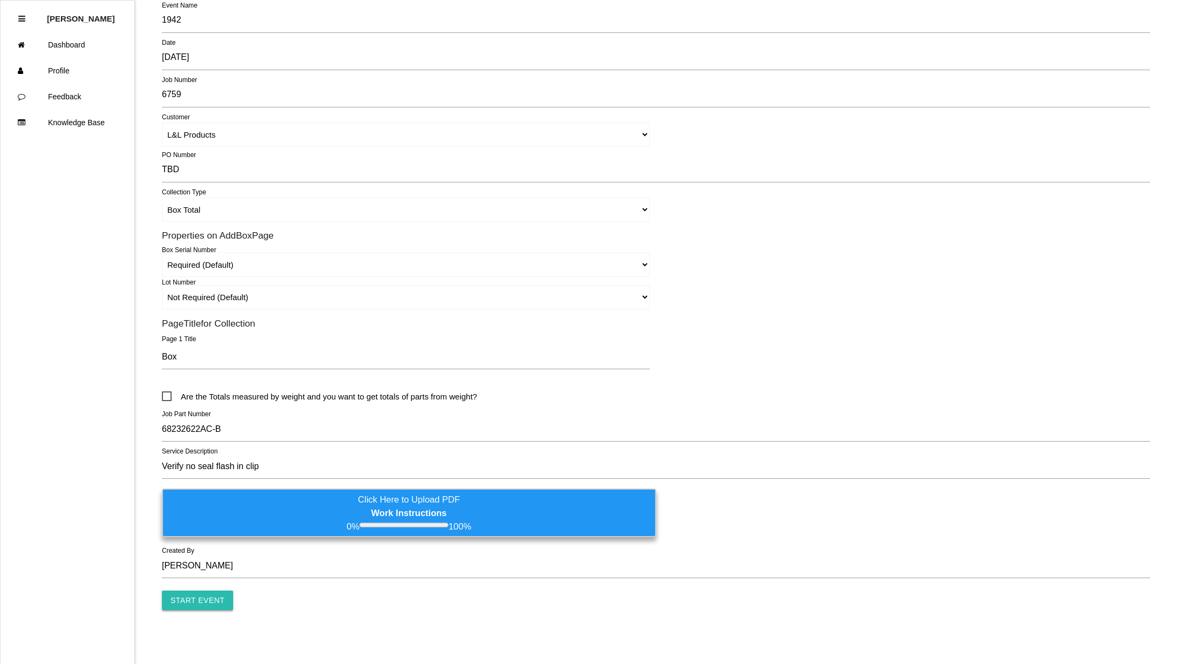
click at [187, 593] on input "Start Event" at bounding box center [197, 599] width 71 height 19
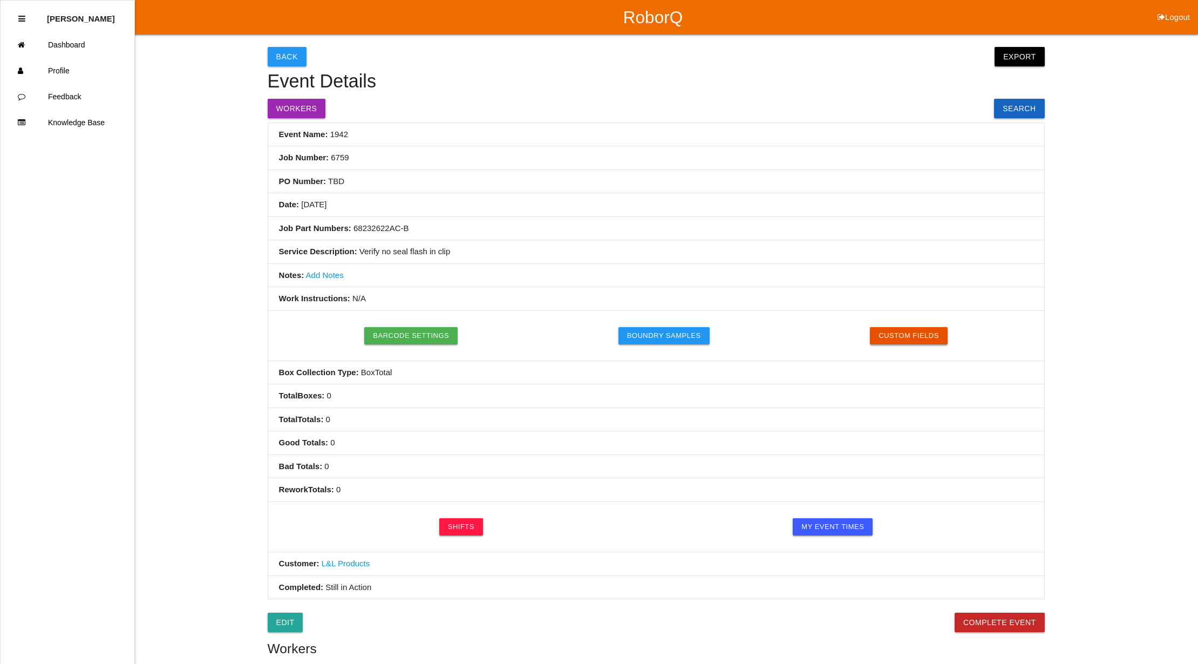
click at [919, 340] on button "Custom Fields" at bounding box center [909, 335] width 78 height 17
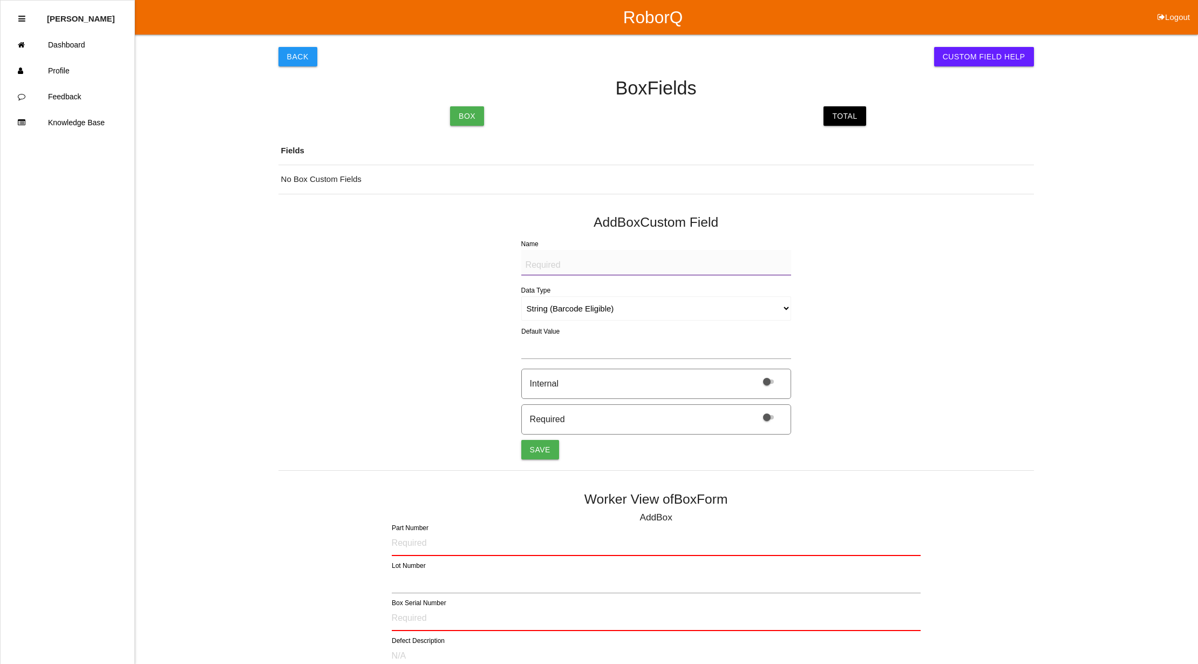
click at [583, 264] on textarea "Name" at bounding box center [656, 262] width 270 height 25
type textarea "Mfg Date"
click at [776, 306] on select "String (Barcode Eligible) Number Instructions True/False Select One of Many Sel…" at bounding box center [656, 308] width 270 height 24
select select "date"
click at [521, 296] on select "String (Barcode Eligible) Number Instructions True/False Select One of Many Sel…" at bounding box center [656, 308] width 270 height 24
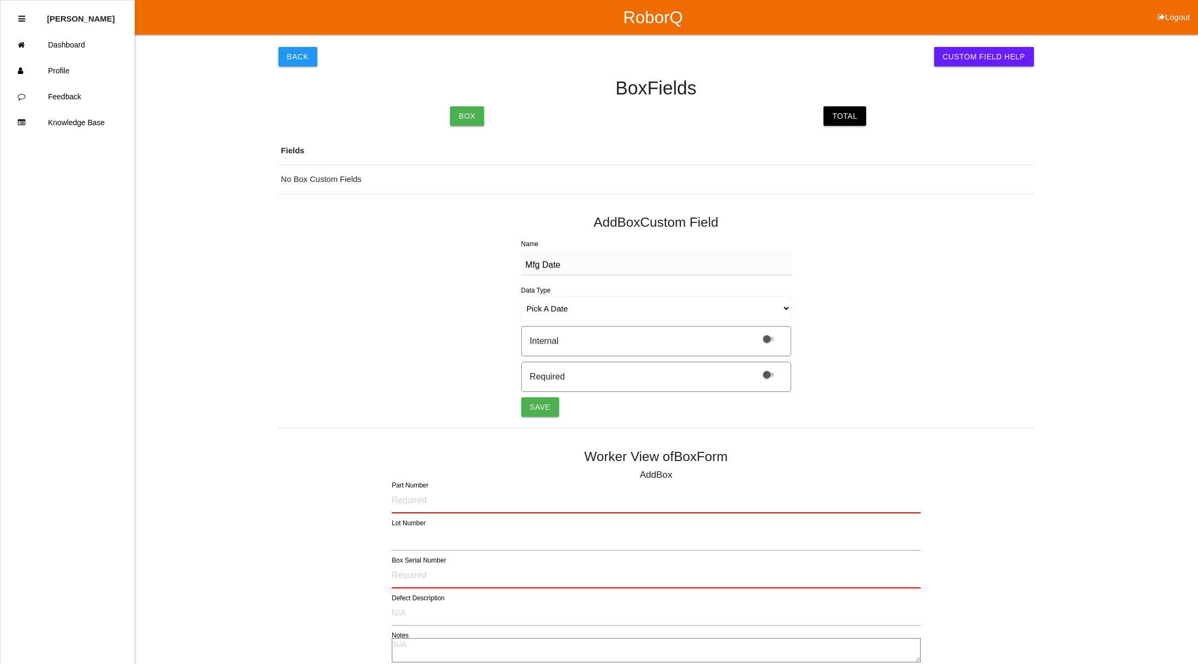
click at [774, 374] on label at bounding box center [765, 373] width 23 height 9
click at [754, 367] on input "checkbox" at bounding box center [754, 367] width 0 height 0
click at [534, 404] on button "Save" at bounding box center [540, 406] width 38 height 19
select select "string"
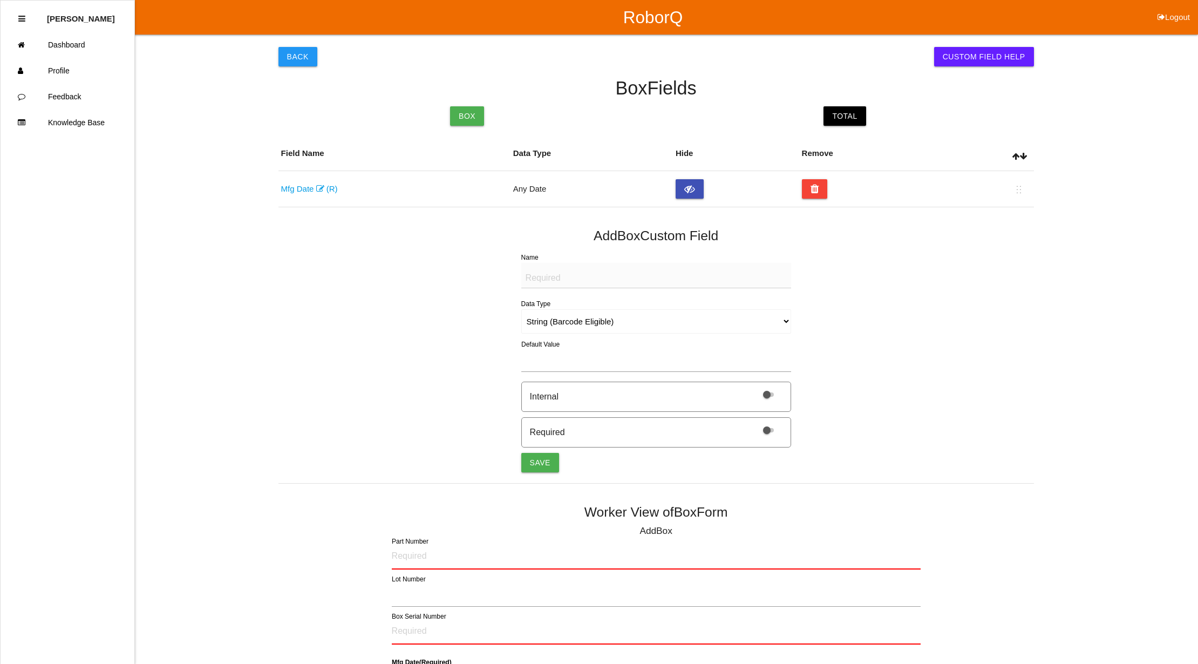
click at [563, 272] on textarea "Name" at bounding box center [656, 275] width 270 height 25
type textarea "Quantity"
click at [590, 323] on select "String (Barcode Eligible) Number Instructions True/False Select One of Many Sel…" at bounding box center [656, 321] width 270 height 24
select select "number"
click at [521, 310] on select "String (Barcode Eligible) Number Instructions True/False Select One of Many Sel…" at bounding box center [656, 321] width 270 height 24
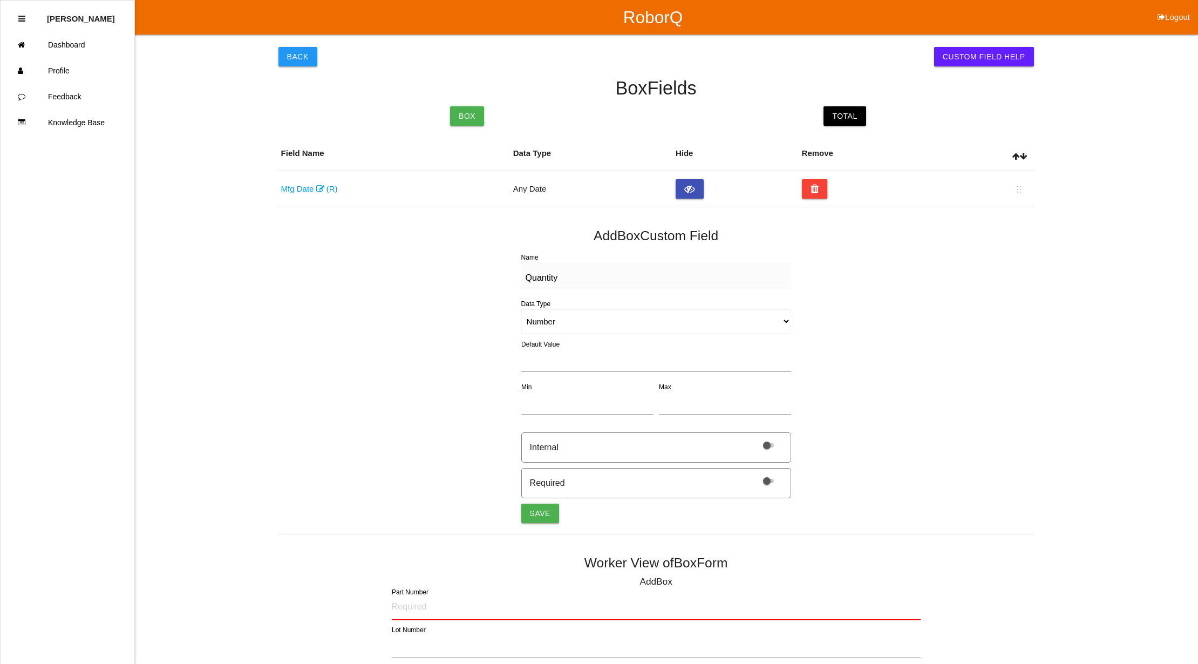
click at [769, 483] on span at bounding box center [768, 480] width 11 height 4
click at [754, 474] on input "checkbox" at bounding box center [754, 474] width 0 height 0
click at [536, 512] on button "Save" at bounding box center [540, 512] width 38 height 19
select select "string"
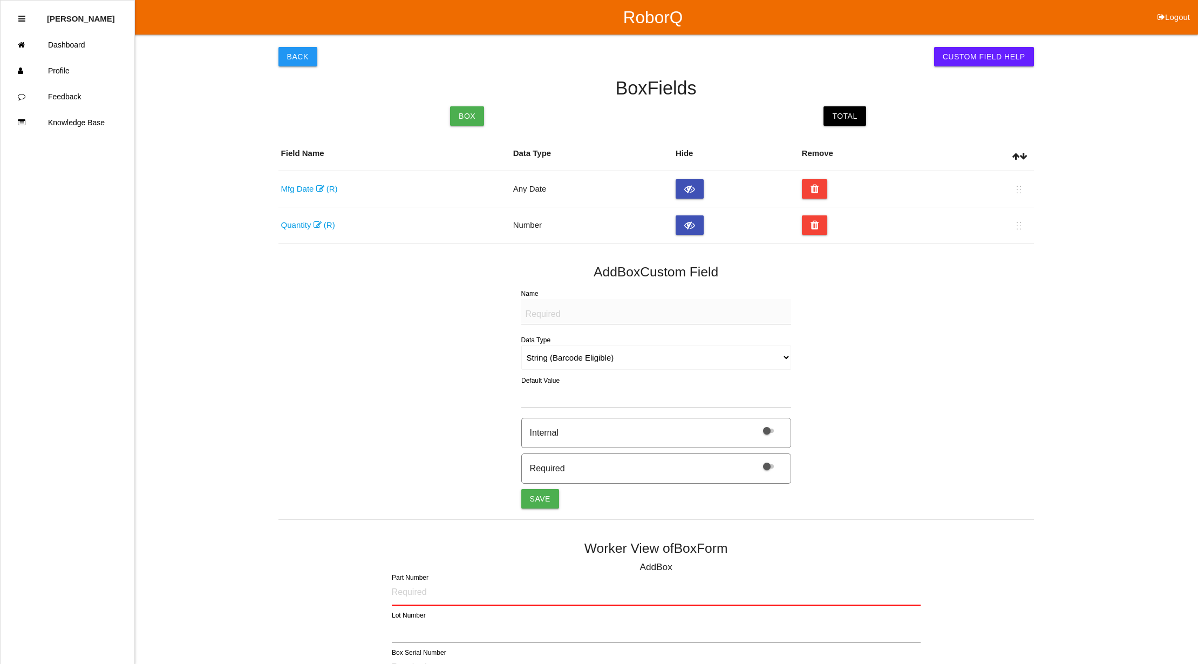
click at [553, 317] on textarea "Name" at bounding box center [656, 311] width 270 height 25
type textarea "Label (IMAGE)"
click at [773, 359] on select "String (Barcode Eligible) Number Instructions True/False Select One of Many Sel…" at bounding box center [656, 357] width 270 height 24
select select "imageCF"
click at [521, 346] on select "String (Barcode Eligible) Number Instructions True/False Select One of Many Sel…" at bounding box center [656, 357] width 270 height 24
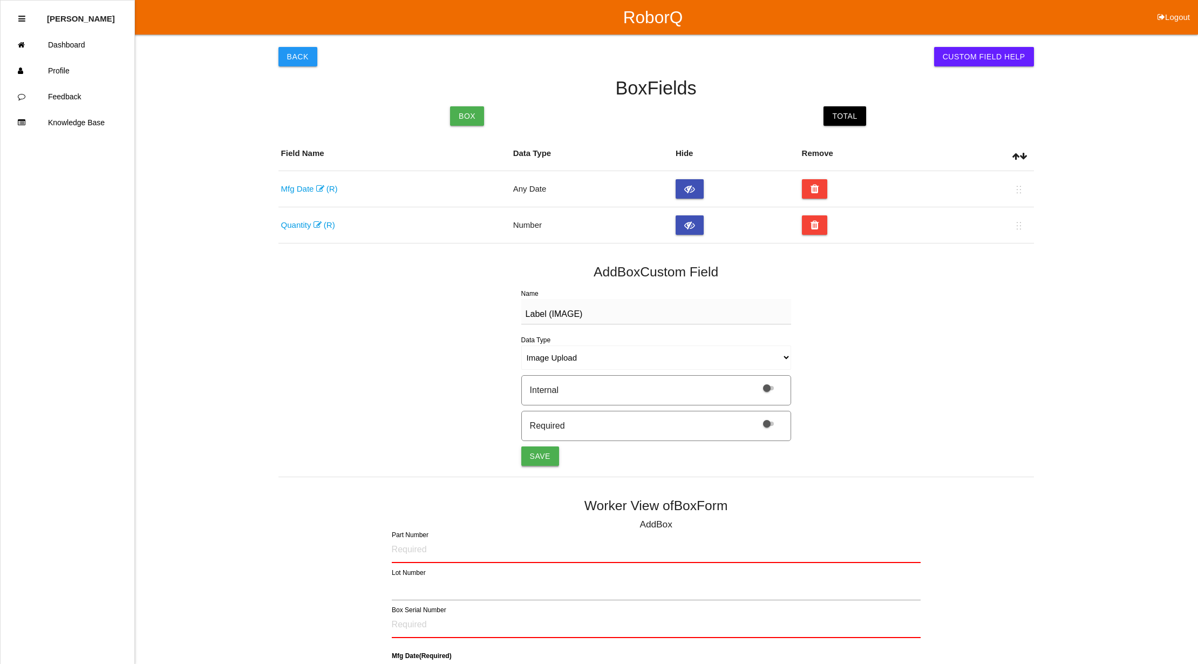
click at [542, 458] on button "Save" at bounding box center [540, 455] width 38 height 19
select select "string"
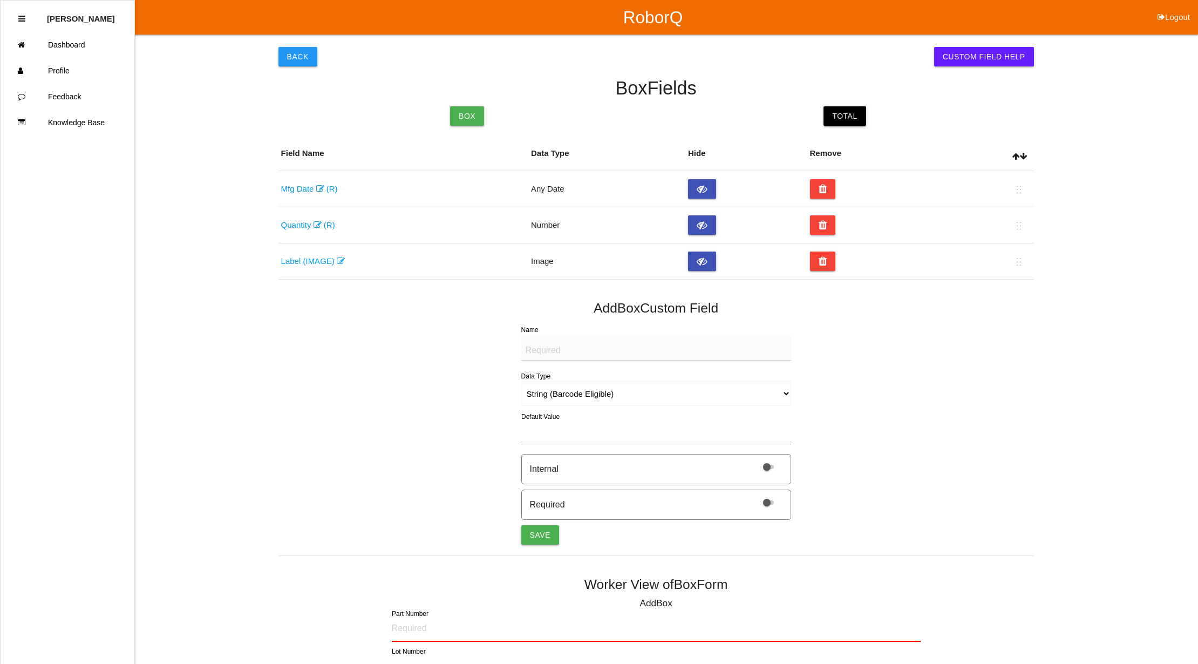
click at [845, 112] on link "Total" at bounding box center [844, 115] width 42 height 19
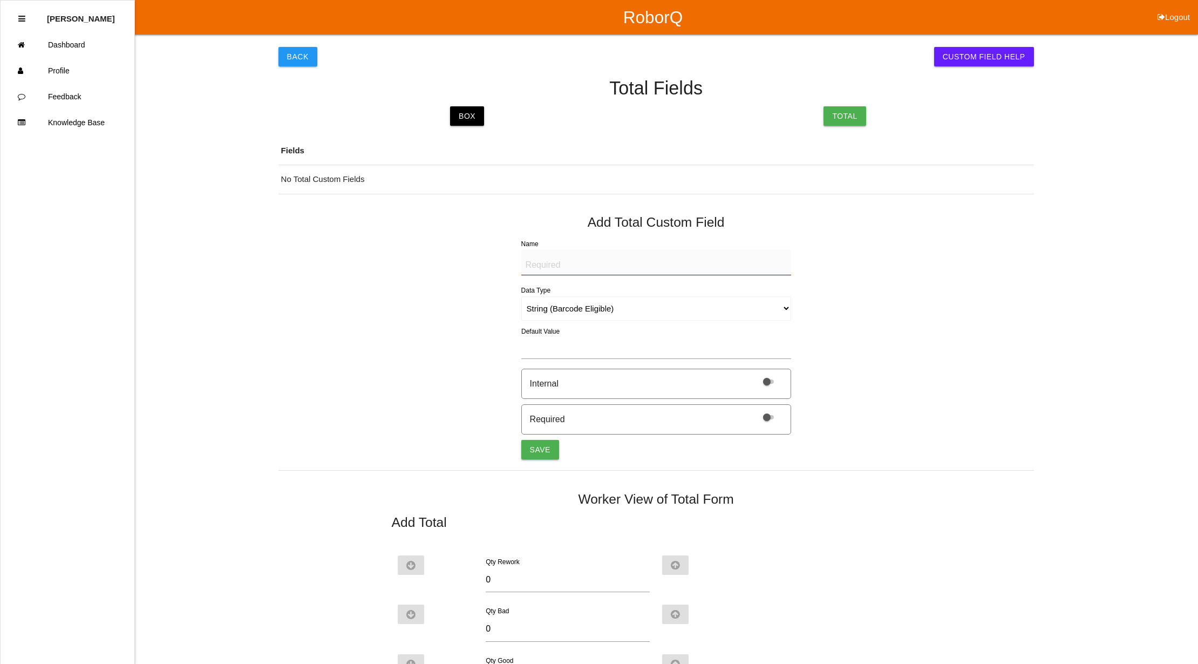
click at [593, 268] on textarea "Name" at bounding box center [656, 262] width 270 height 25
type textarea "b"
drag, startPoint x: 612, startPoint y: 262, endPoint x: 466, endPoint y: 251, distance: 146.1
click at [471, 252] on div "Back Custom Field Help Total Fields Box Total Fields No Total Custom Fields Add…" at bounding box center [655, 420] width 755 height 771
type textarea "BAD PART (IMAGE)"
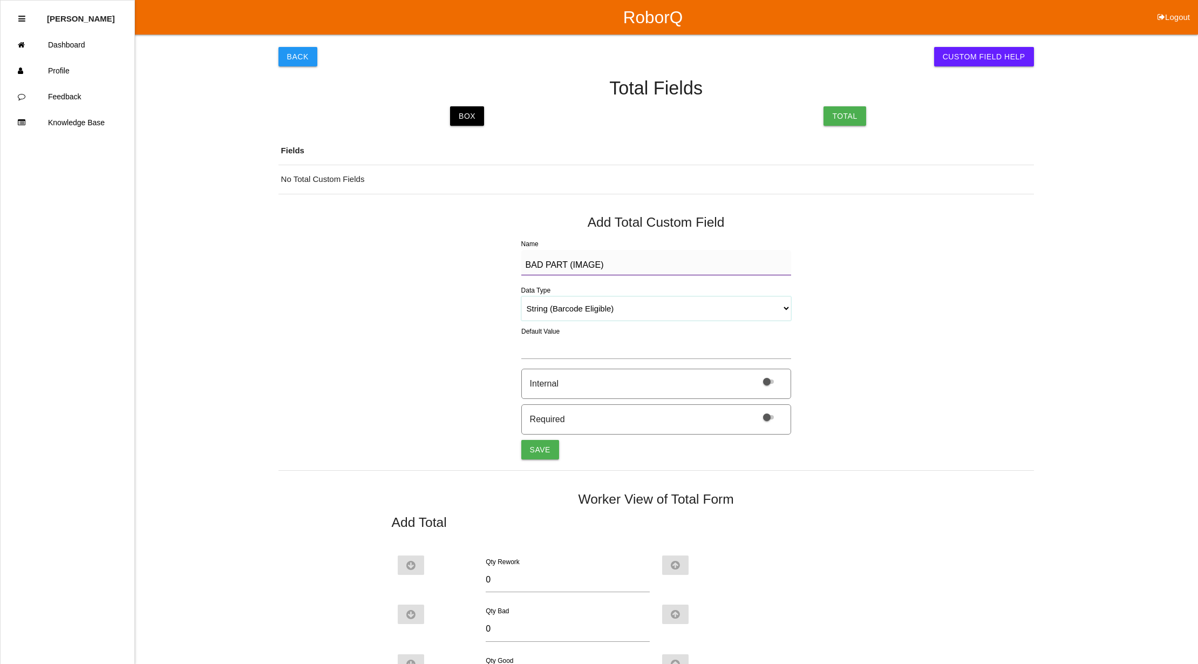
click at [781, 309] on select "String (Barcode Eligible) Number Instructions True/False Select One of Many Sel…" at bounding box center [656, 308] width 270 height 24
select select "imageCF"
click at [521, 296] on select "String (Barcode Eligible) Number Instructions True/False Select One of Many Sel…" at bounding box center [656, 308] width 270 height 24
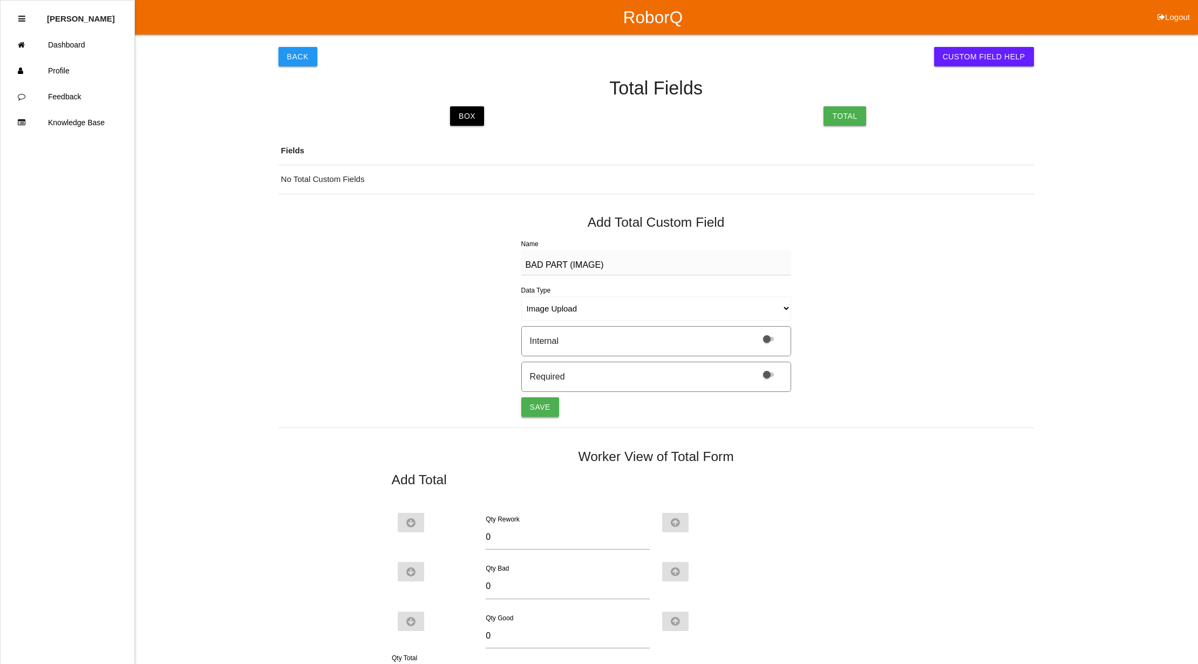
click at [544, 409] on button "Save" at bounding box center [540, 406] width 38 height 19
select select "string"
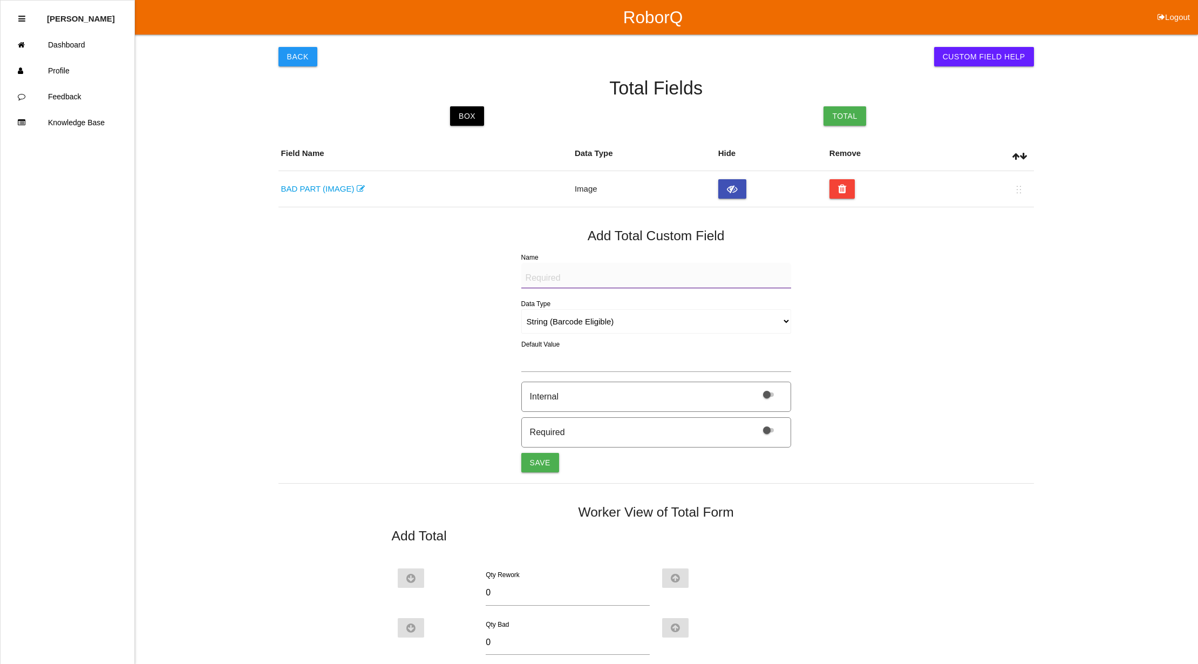
click at [551, 279] on textarea "Name" at bounding box center [656, 275] width 270 height 25
paste textarea "BAD PART (IMAGE)"
type textarea "BAD PART (IMAGE)"
click at [783, 315] on select "String (Barcode Eligible) Number Instructions True/False Select One of Many Sel…" at bounding box center [656, 321] width 270 height 24
select select "imageCF"
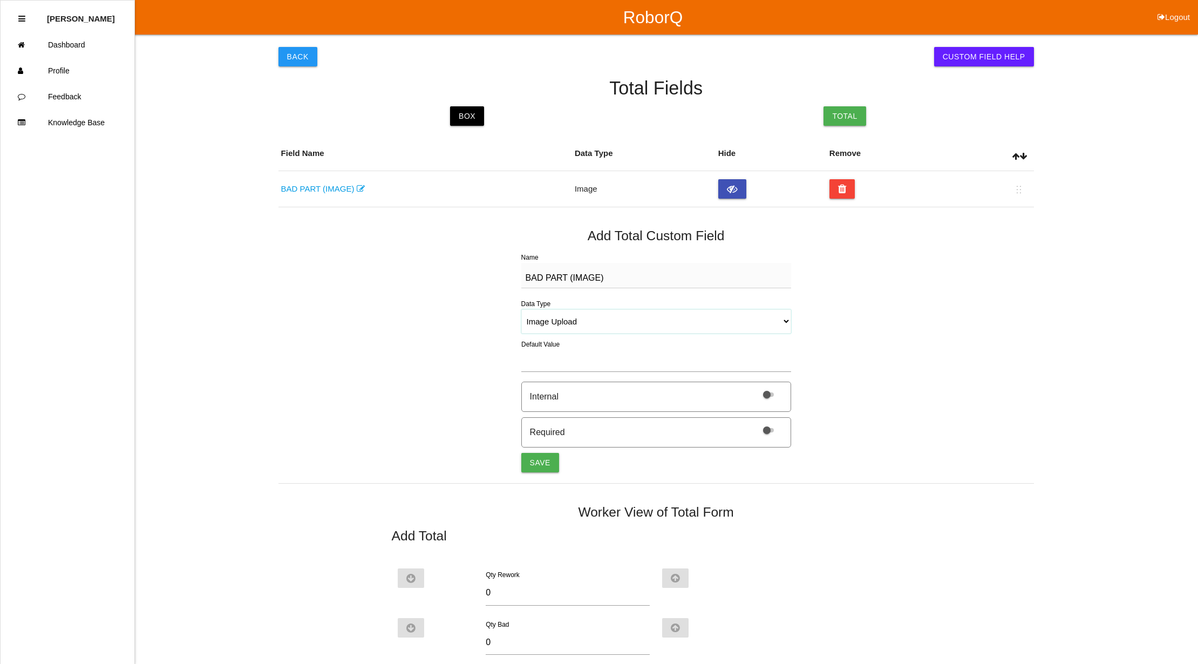
click at [521, 310] on select "String (Barcode Eligible) Number Instructions True/False Select One of Many Sel…" at bounding box center [656, 321] width 270 height 24
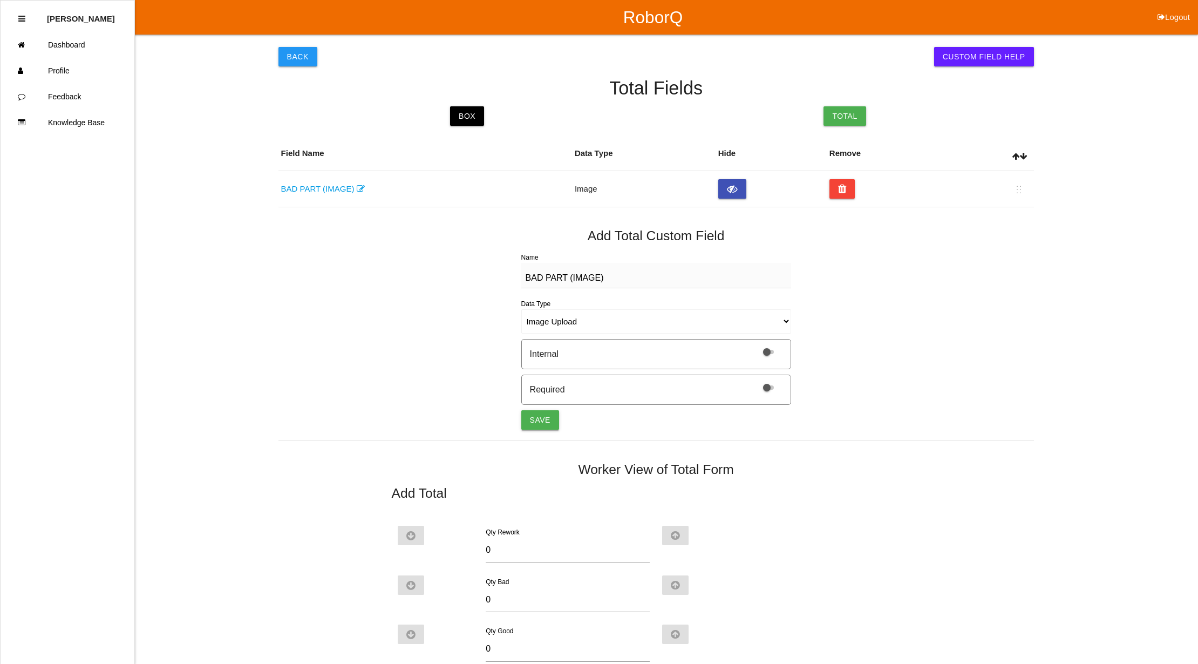
click at [533, 420] on button "Save" at bounding box center [540, 419] width 38 height 19
select select "string"
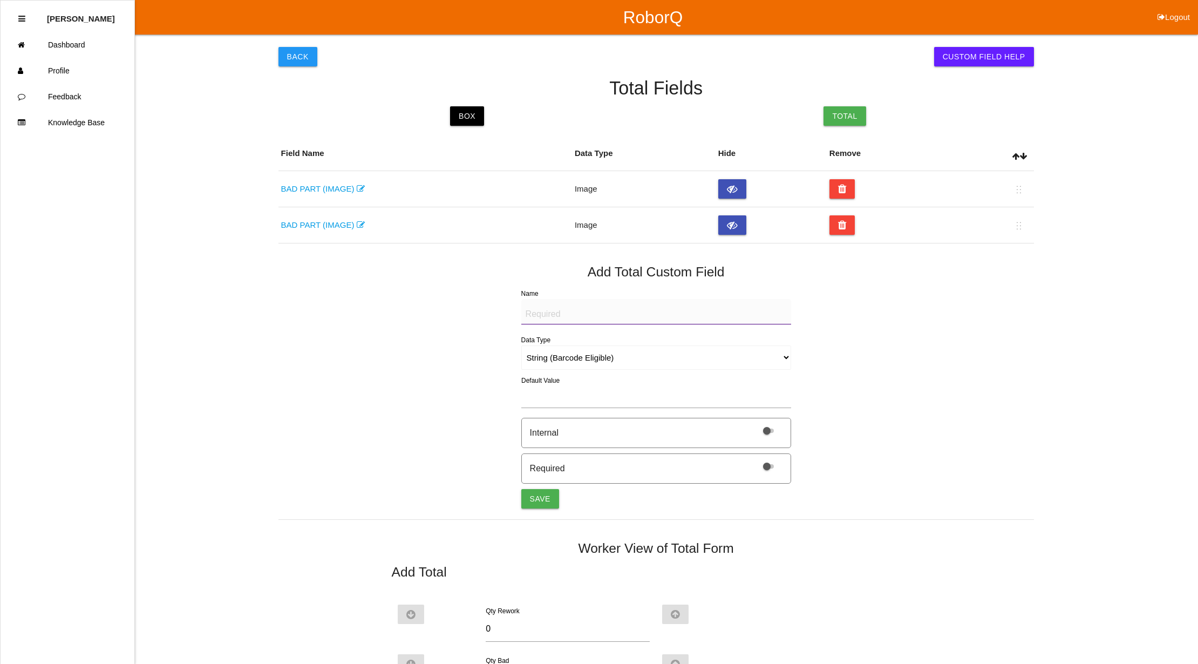
click at [543, 310] on textarea "Name" at bounding box center [656, 311] width 270 height 25
paste textarea "BAD PART (IMAGE)"
type textarea "BAD PART (IMAGE)"
drag, startPoint x: 787, startPoint y: 360, endPoint x: 792, endPoint y: 367, distance: 8.8
click at [787, 360] on select "String (Barcode Eligible) Number Instructions True/False Select One of Many Sel…" at bounding box center [656, 357] width 270 height 24
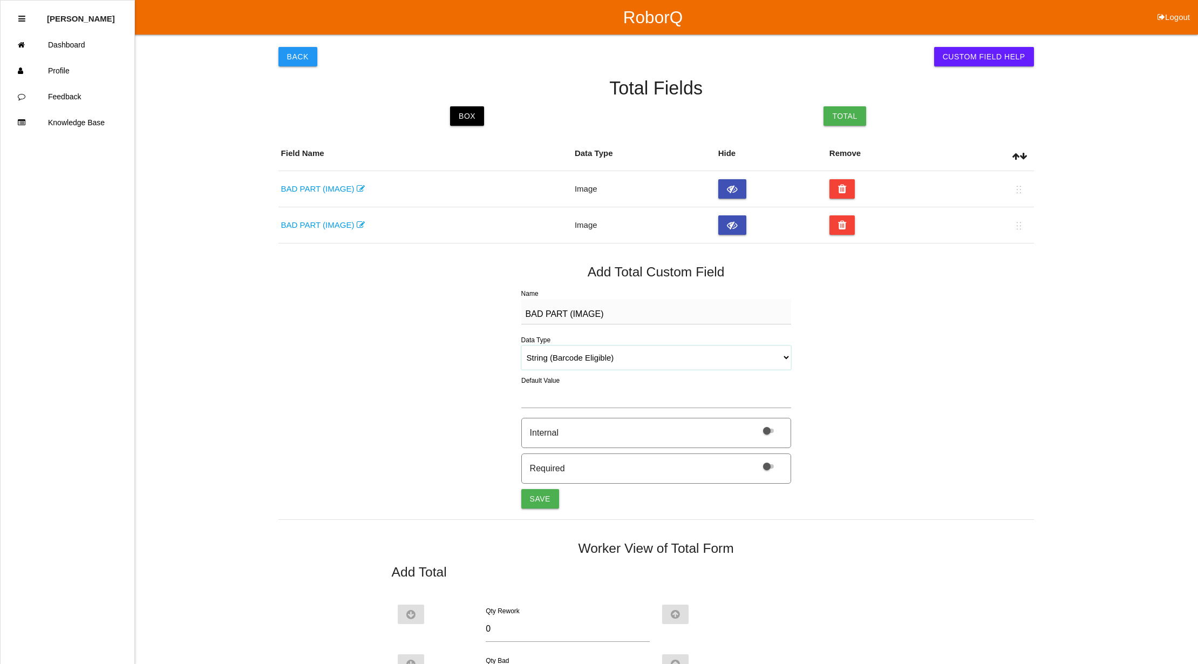
select select "imageCF"
click at [521, 346] on select "String (Barcode Eligible) Number Instructions True/False Select One of Many Sel…" at bounding box center [656, 357] width 270 height 24
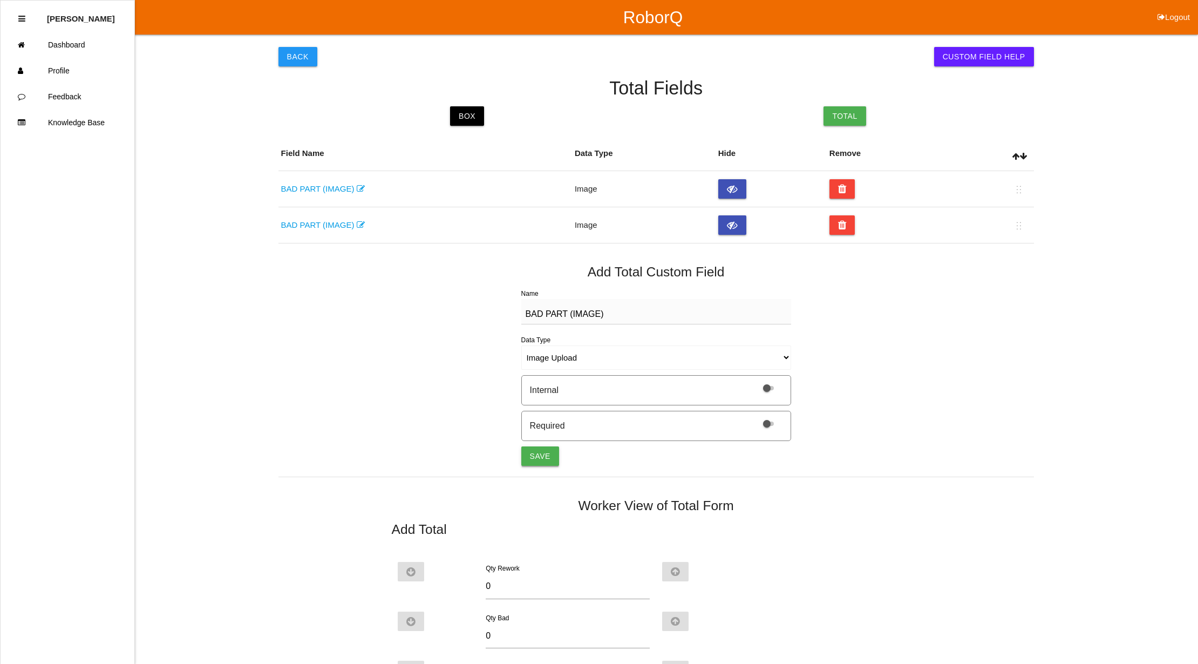
click at [532, 454] on button "Save" at bounding box center [540, 455] width 38 height 19
select select "string"
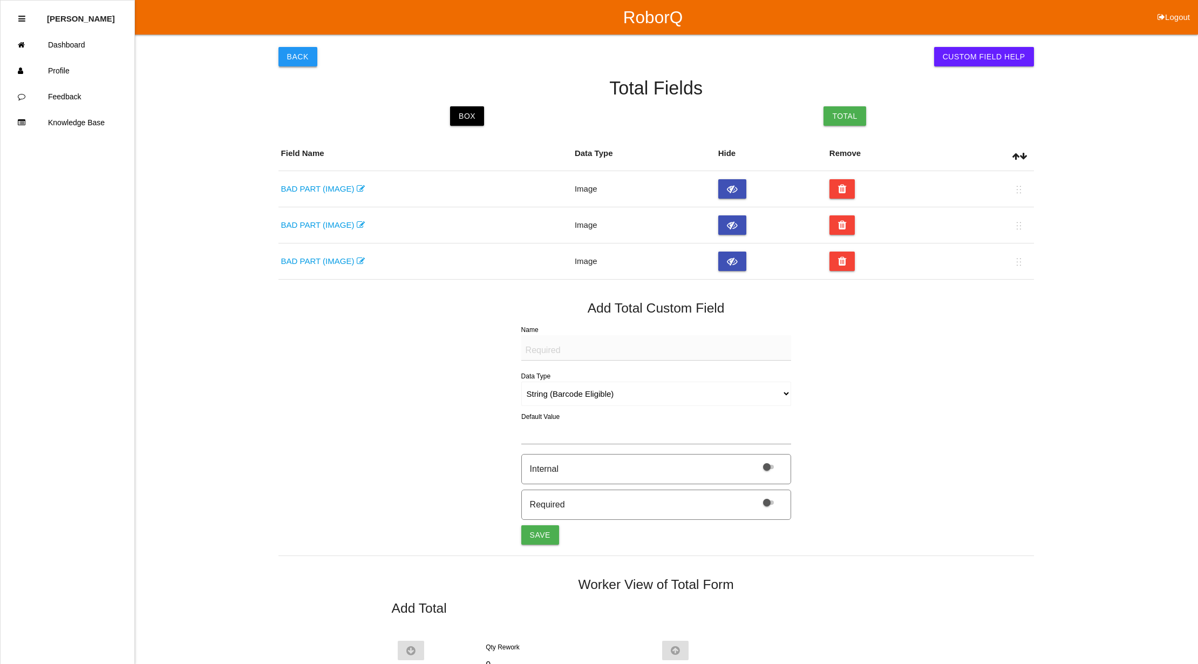
click at [293, 51] on button "Back" at bounding box center [297, 56] width 39 height 19
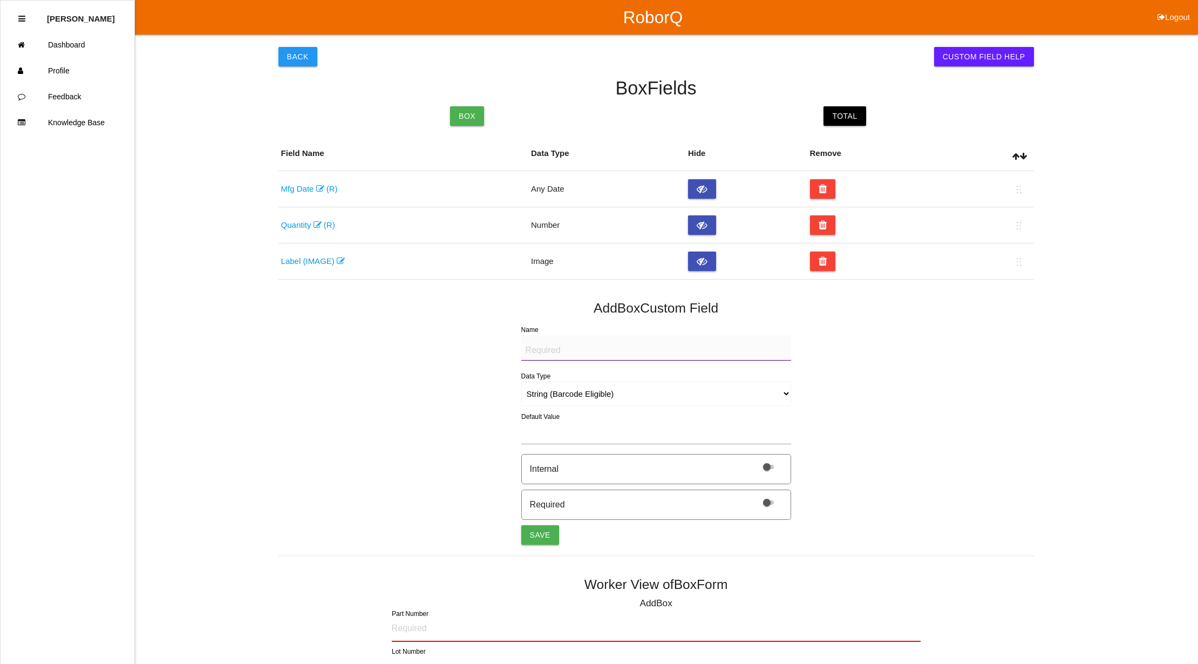
click at [293, 51] on button "Back" at bounding box center [297, 56] width 39 height 19
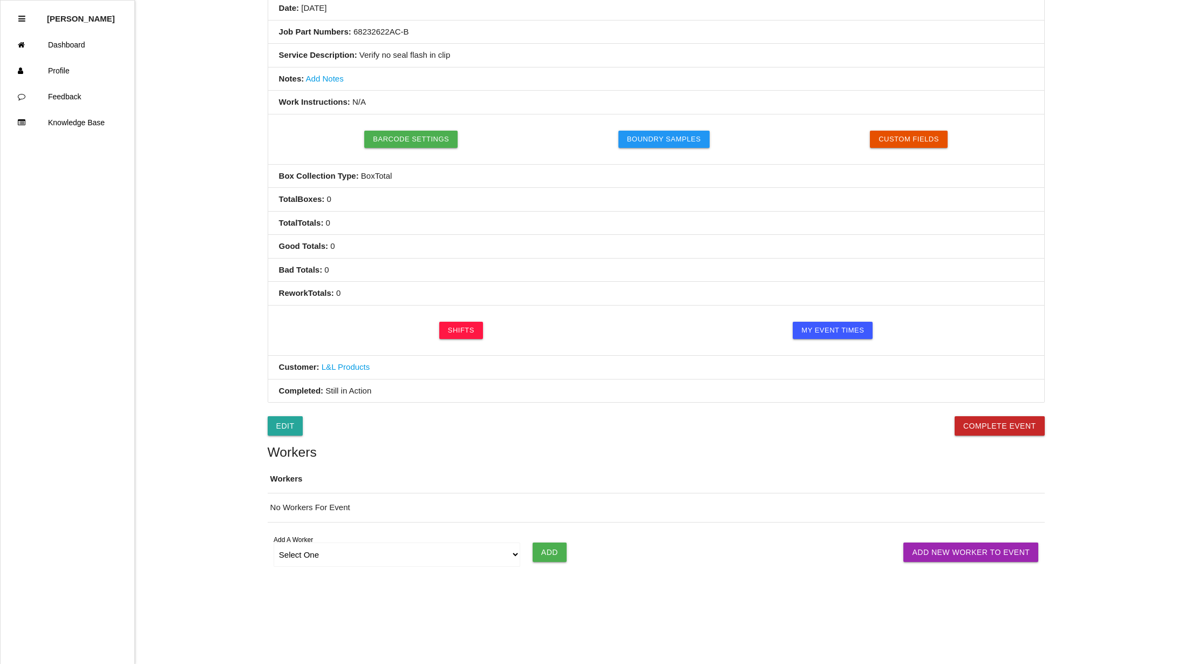
scroll to position [200, 0]
click at [509, 552] on select "Select One [PERSON_NAME] [PERSON_NAME] [PERSON_NAME] [PERSON_NAME] [PERSON_NAME…" at bounding box center [396, 554] width 247 height 24
click at [511, 552] on select "Select One [PERSON_NAME] [PERSON_NAME] [PERSON_NAME] [PERSON_NAME] [PERSON_NAME…" at bounding box center [396, 554] width 247 height 24
select select "671f73e34a9cd8000edb5d9f"
click at [273, 542] on select "Select One [PERSON_NAME] [PERSON_NAME] [PERSON_NAME] [PERSON_NAME] [PERSON_NAME…" at bounding box center [396, 554] width 247 height 24
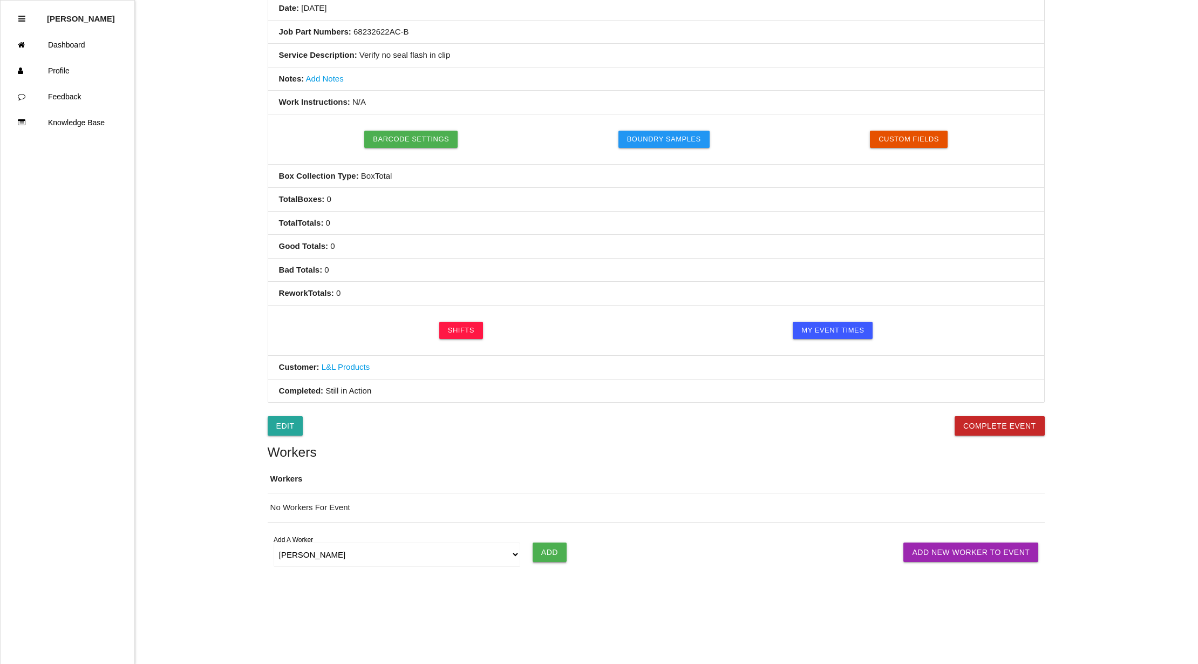
click at [551, 556] on input "Add" at bounding box center [549, 551] width 34 height 19
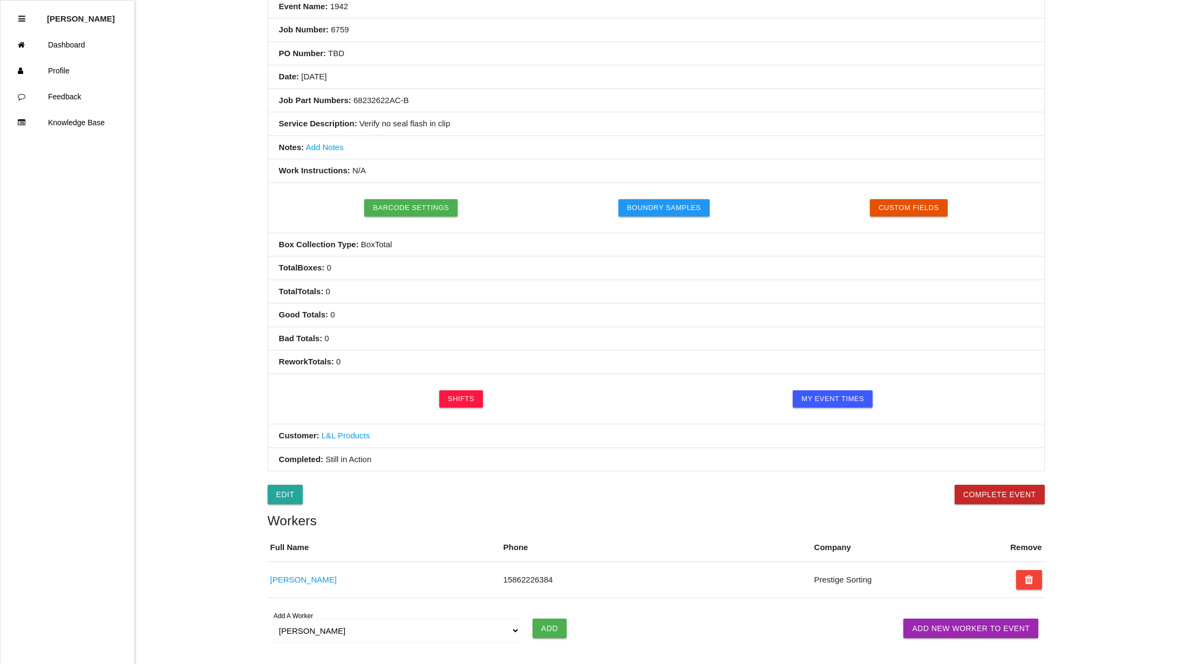
scroll to position [207, 0]
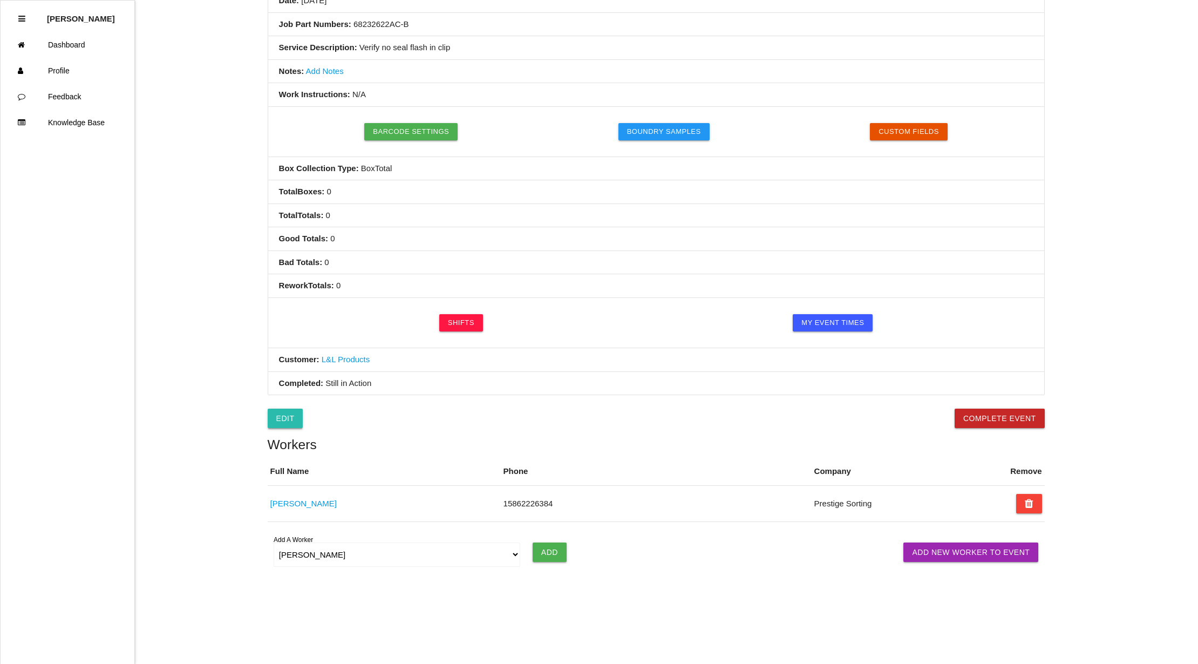
click at [293, 422] on link "Edit" at bounding box center [286, 417] width 36 height 19
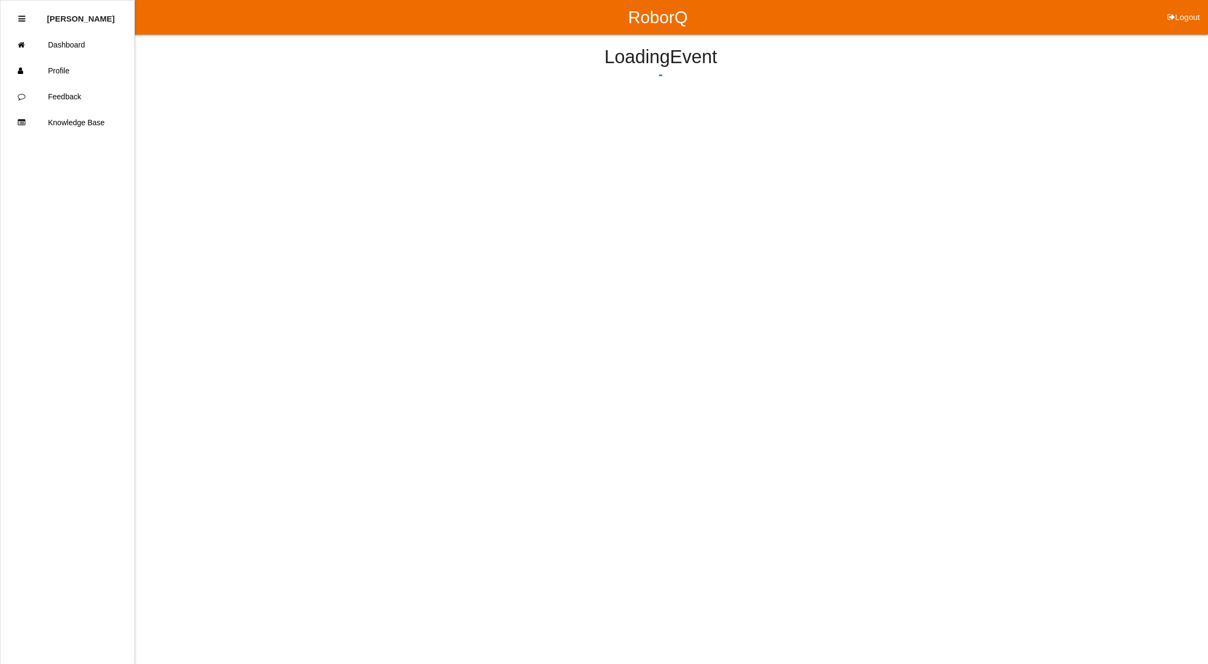
select select "notRequired"
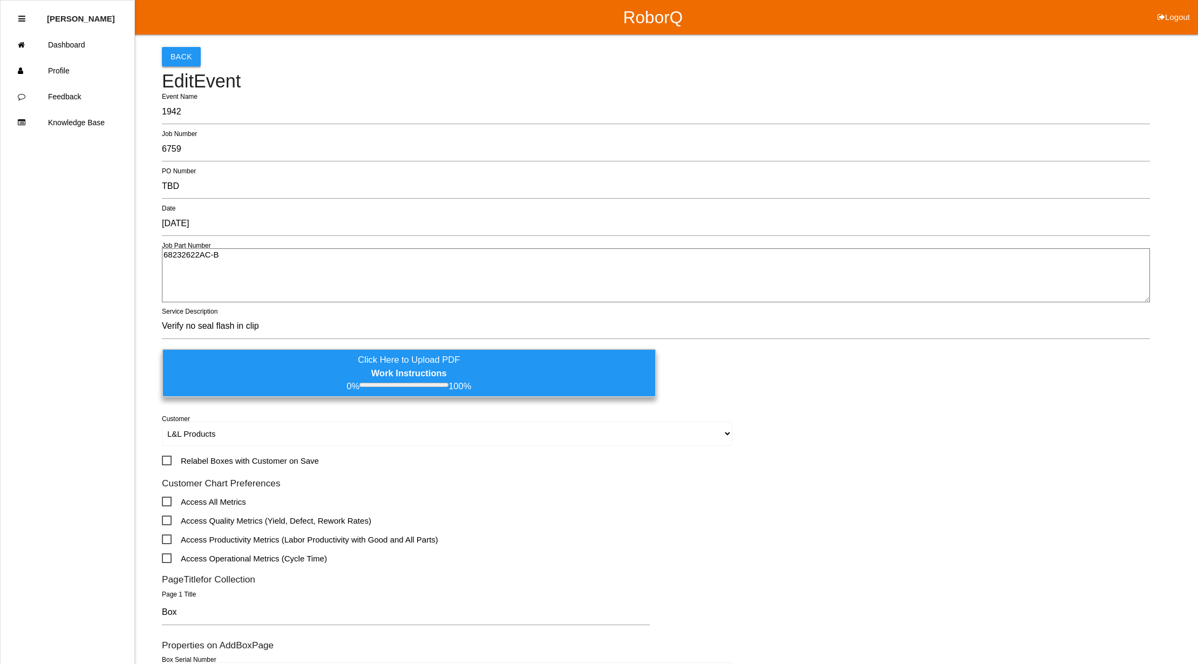
click at [169, 54] on button "Back" at bounding box center [181, 56] width 39 height 19
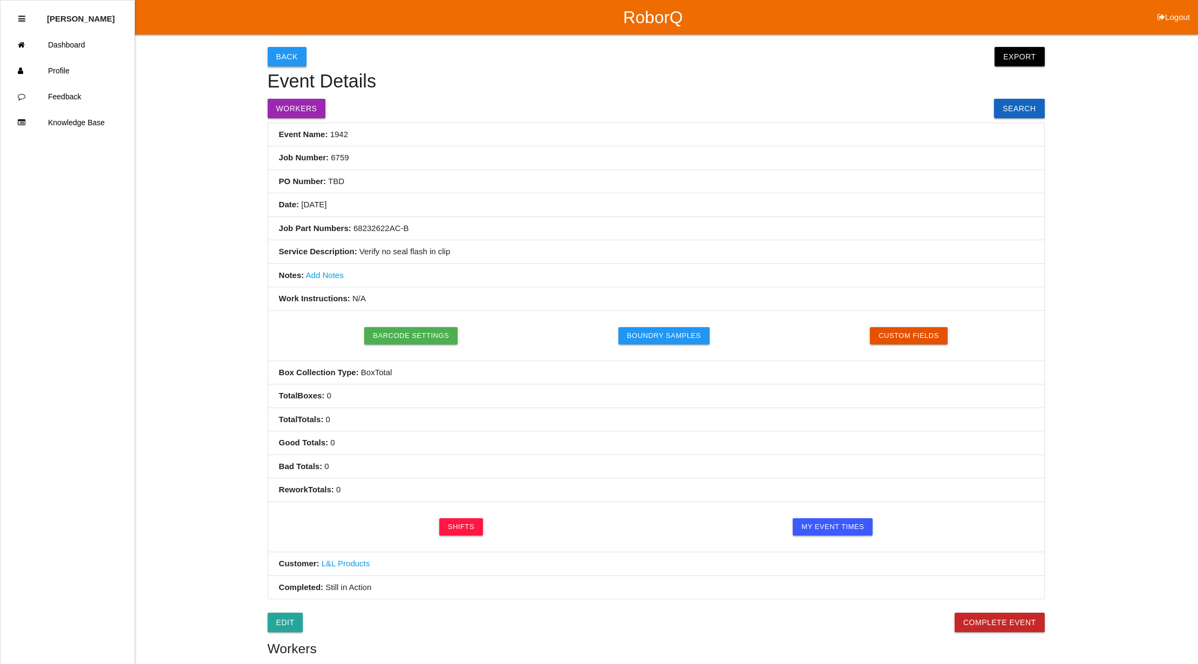
click at [285, 54] on button "Back" at bounding box center [287, 56] width 39 height 19
select select "notRequired"
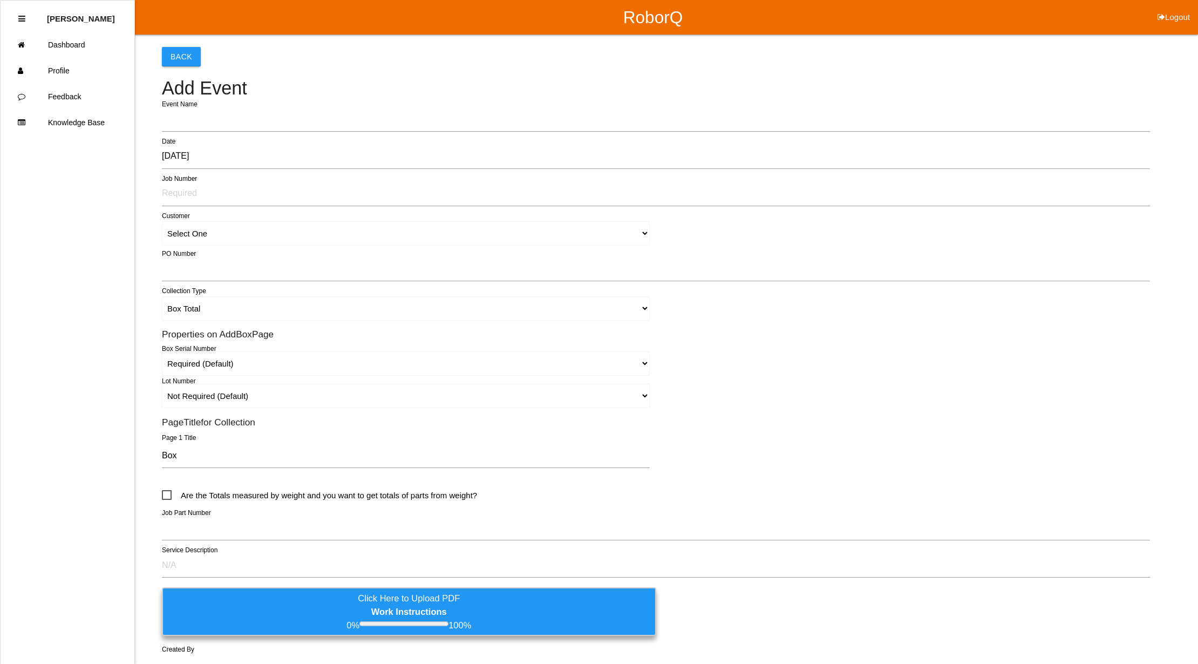
scroll to position [99, 0]
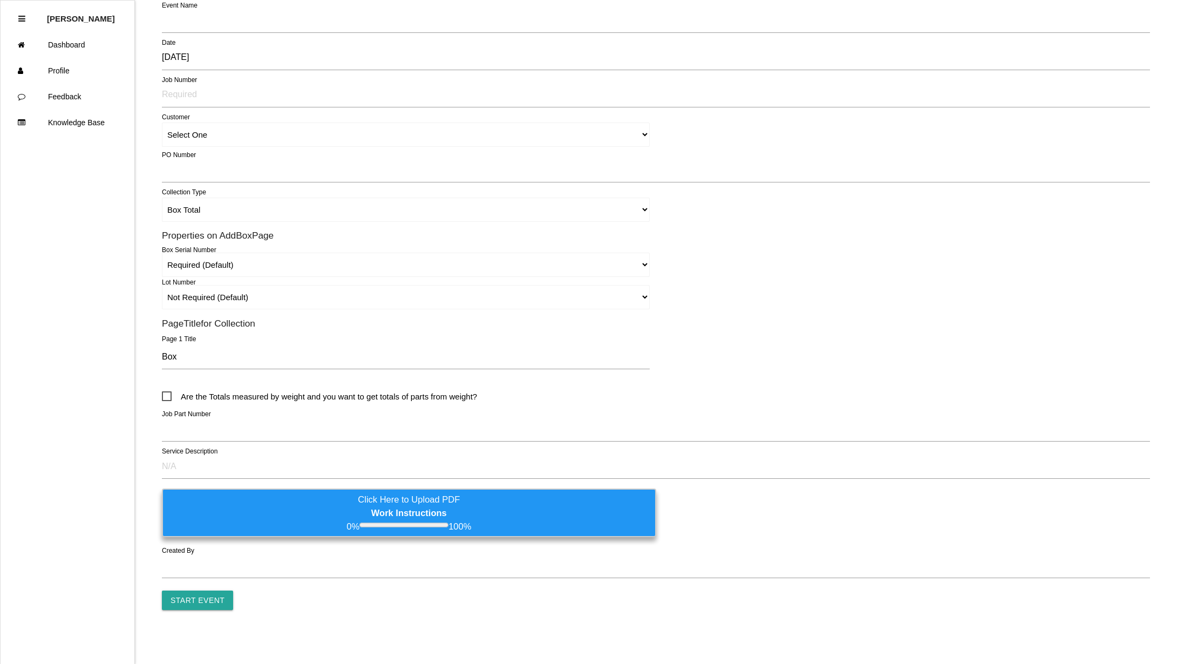
type input "1943"
type input "[PERSON_NAME]"
click at [99, 44] on link "Dashboard" at bounding box center [68, 45] width 134 height 26
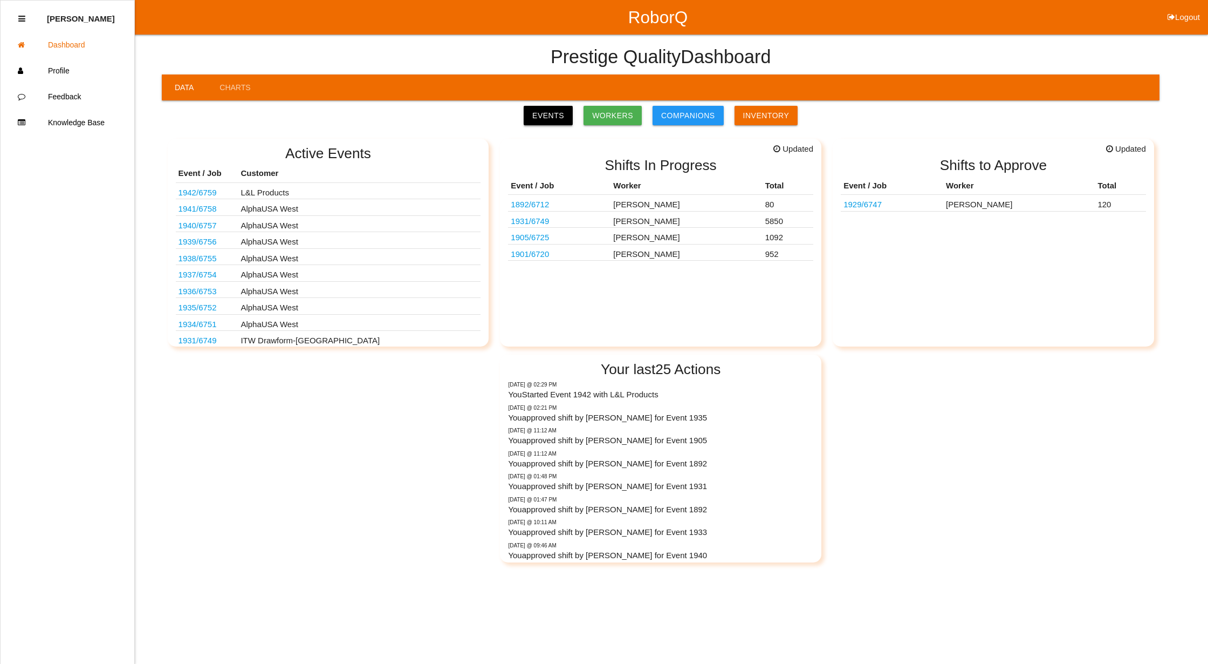
click at [543, 112] on link "Events" at bounding box center [548, 115] width 49 height 19
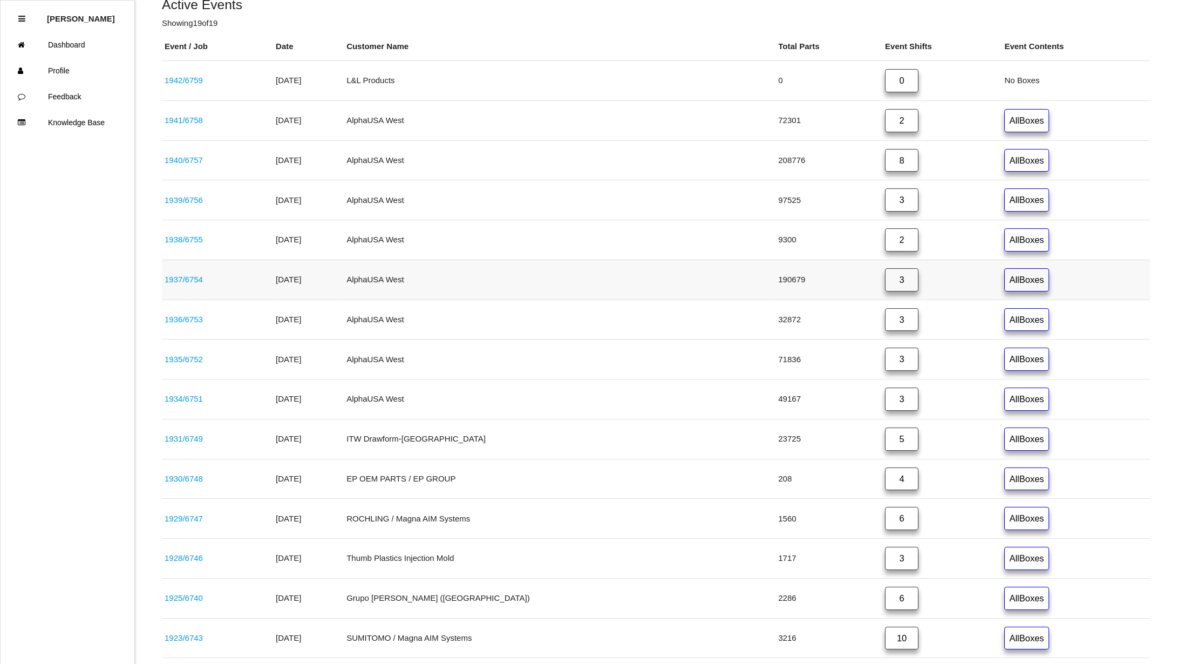
scroll to position [470, 0]
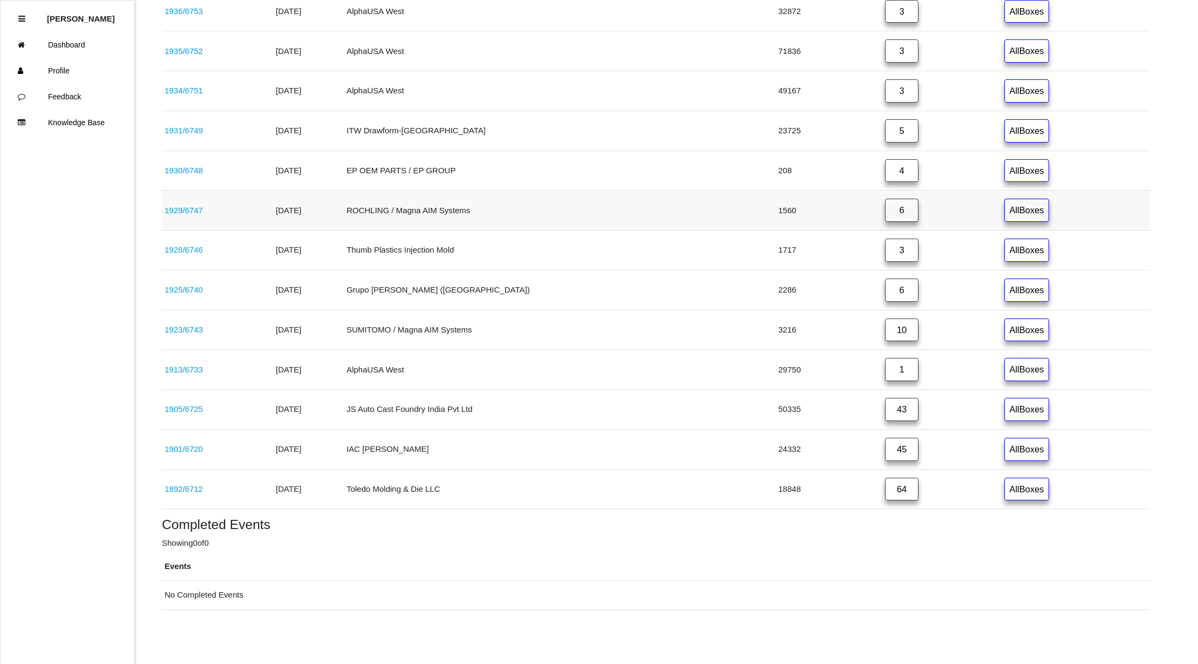
click at [885, 208] on link "6" at bounding box center [901, 210] width 33 height 23
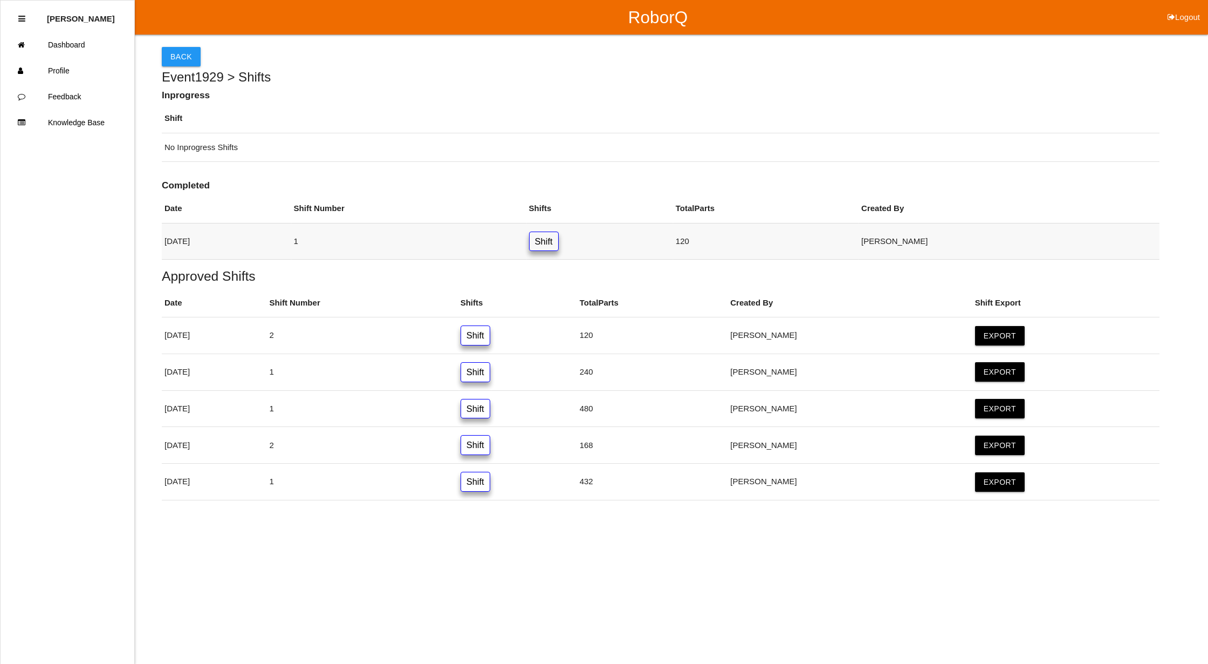
click at [559, 244] on link "Shift" at bounding box center [544, 241] width 30 height 20
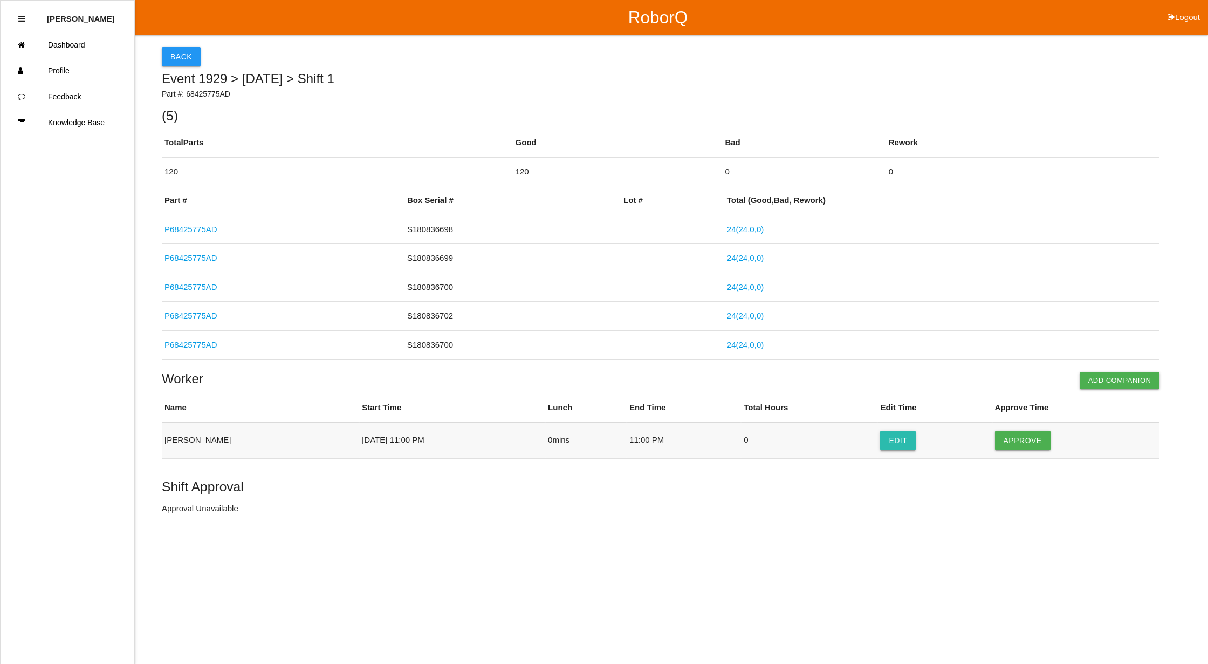
click at [894, 439] on button "Edit" at bounding box center [898, 439] width 36 height 19
select select "11"
select select "2"
select select "11"
select select "2"
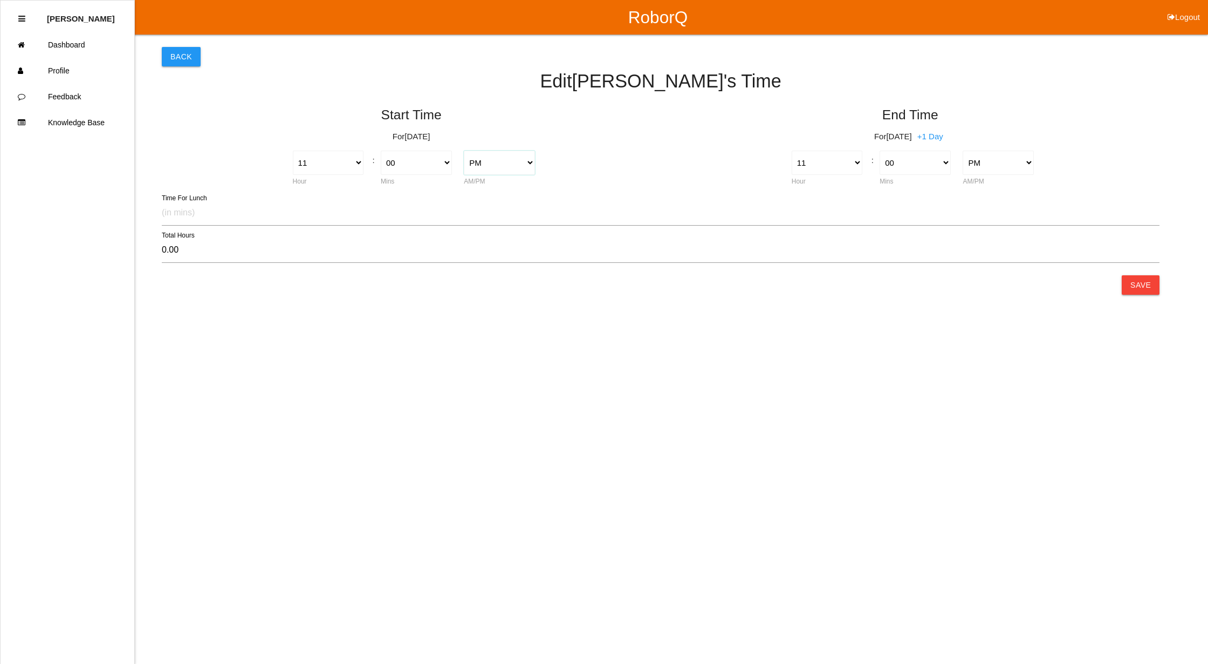
click at [516, 161] on select "AM PM" at bounding box center [499, 163] width 71 height 24
select select "1"
click at [464, 151] on select "AM PM" at bounding box center [499, 163] width 71 height 24
type input "12.00"
click at [1141, 285] on button "Save" at bounding box center [1141, 284] width 38 height 19
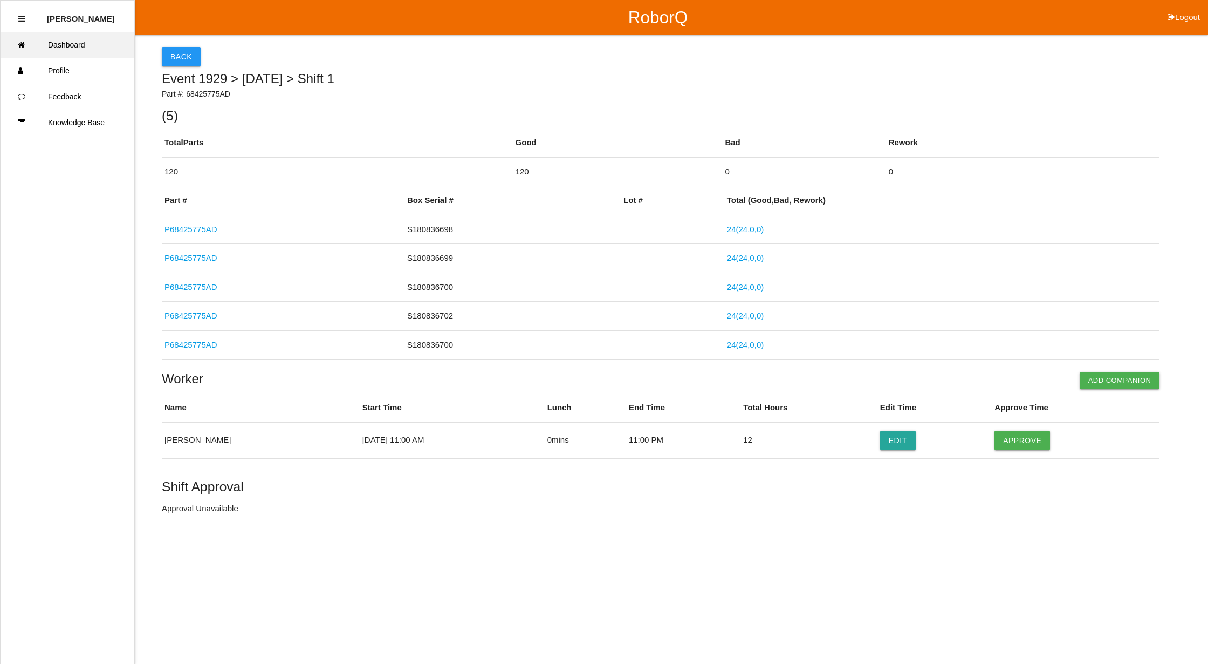
click at [74, 46] on link "Dashboard" at bounding box center [68, 45] width 134 height 26
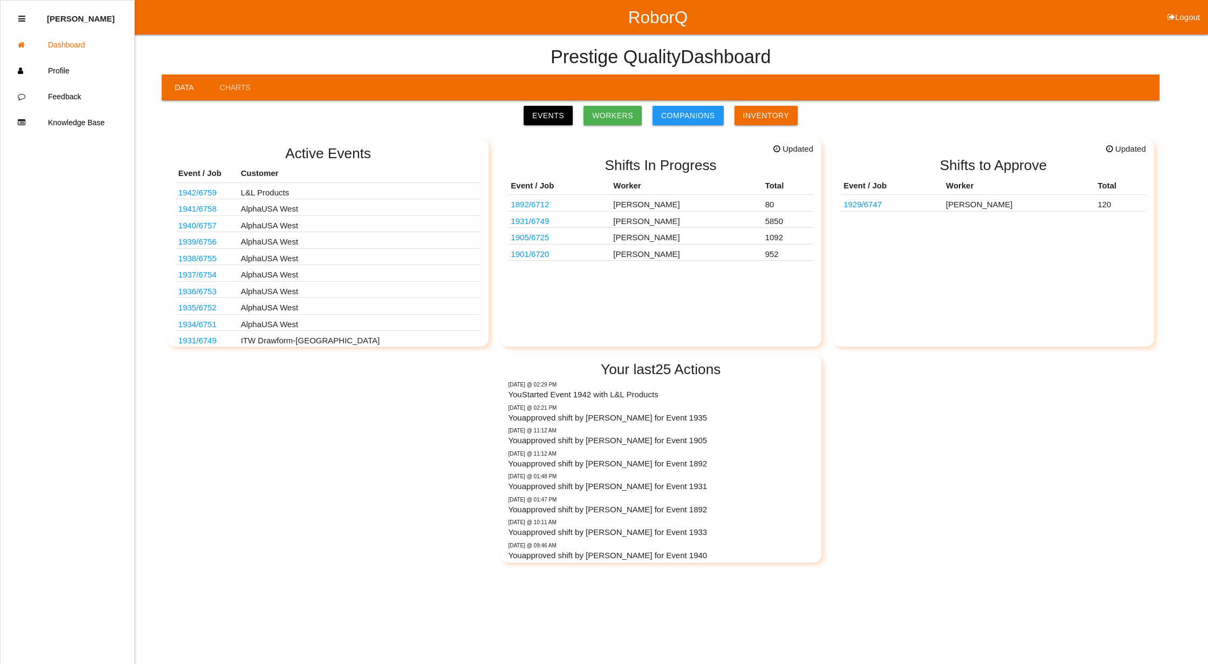
click at [1188, 8] on button "Logout" at bounding box center [1184, 4] width 49 height 8
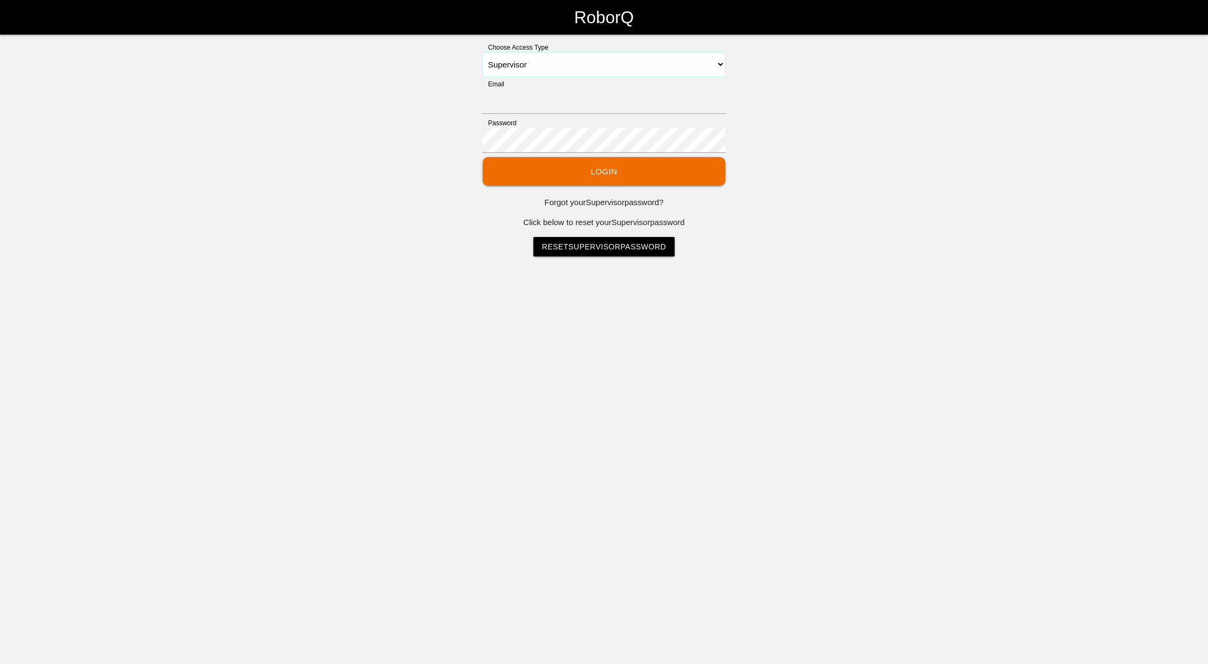
click at [548, 65] on select "Select Access Type Admin Customer Supervisor Worker" at bounding box center [604, 64] width 243 height 24
select select "Admin"
click at [483, 52] on select "Select Access Type Admin Customer Supervisor Worker" at bounding box center [604, 64] width 243 height 24
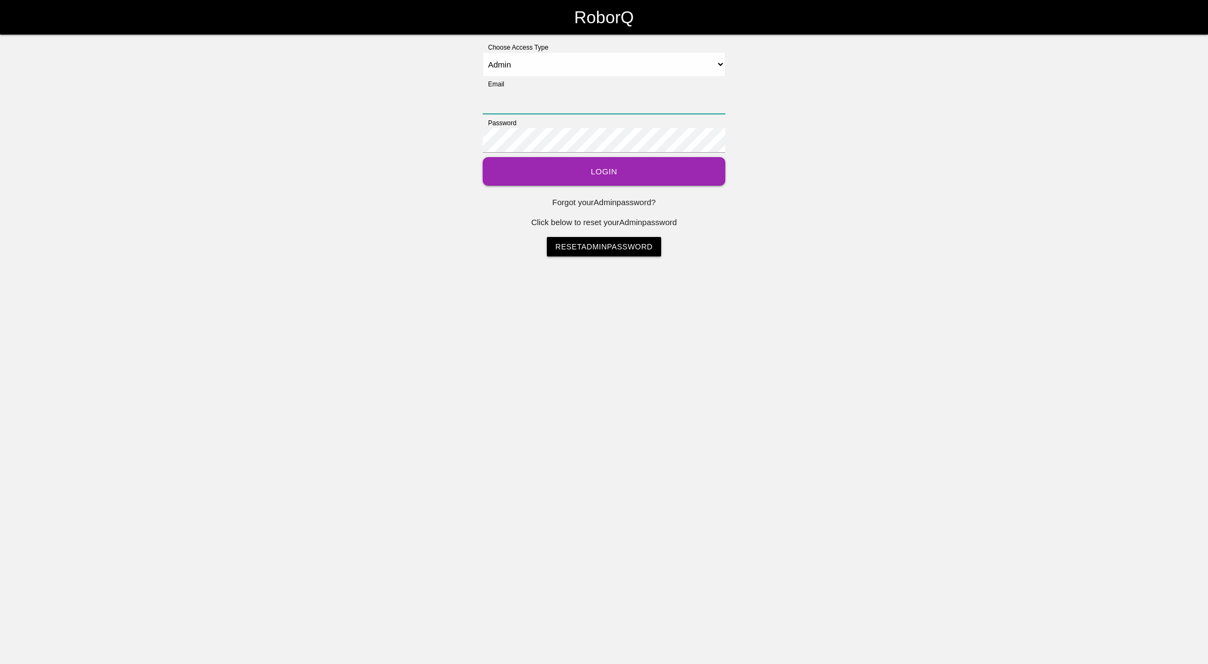
click at [551, 104] on input "Email" at bounding box center [604, 101] width 243 height 25
type input "[EMAIL_ADDRESS][DOMAIN_NAME]"
click at [629, 172] on button "Login" at bounding box center [604, 171] width 243 height 29
